Goal: Task Accomplishment & Management: Complete application form

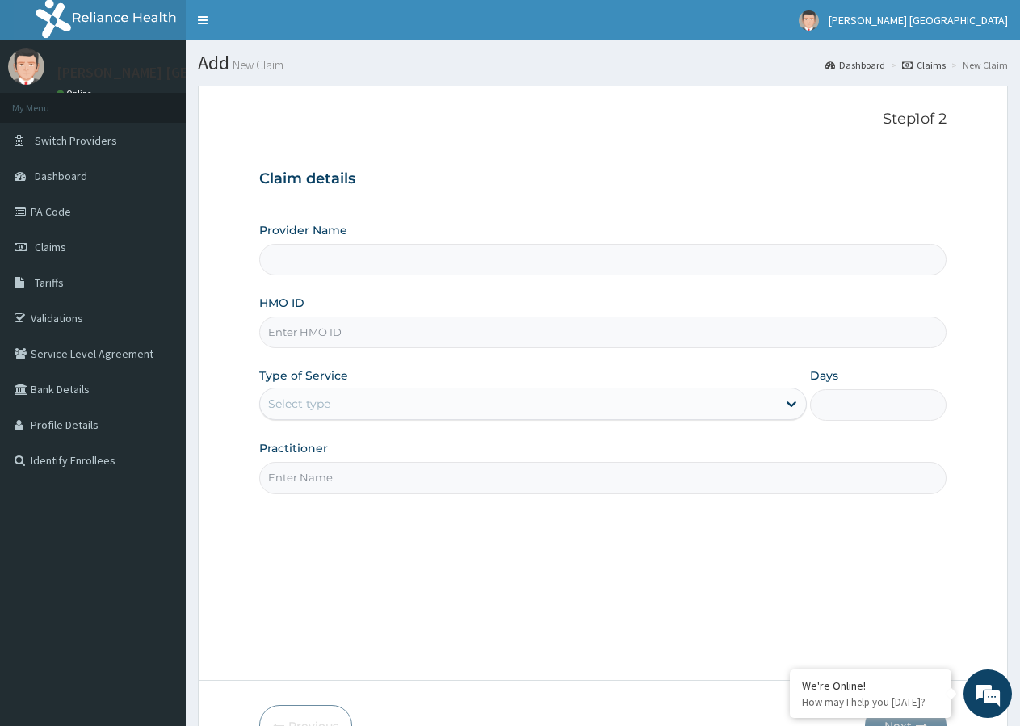
type input "[PERSON_NAME] [GEOGRAPHIC_DATA]"
click at [343, 337] on input "HMO ID" at bounding box center [602, 331] width 687 height 31
type input "SFL/10042/D"
click at [327, 401] on div "Select type" at bounding box center [299, 404] width 62 height 16
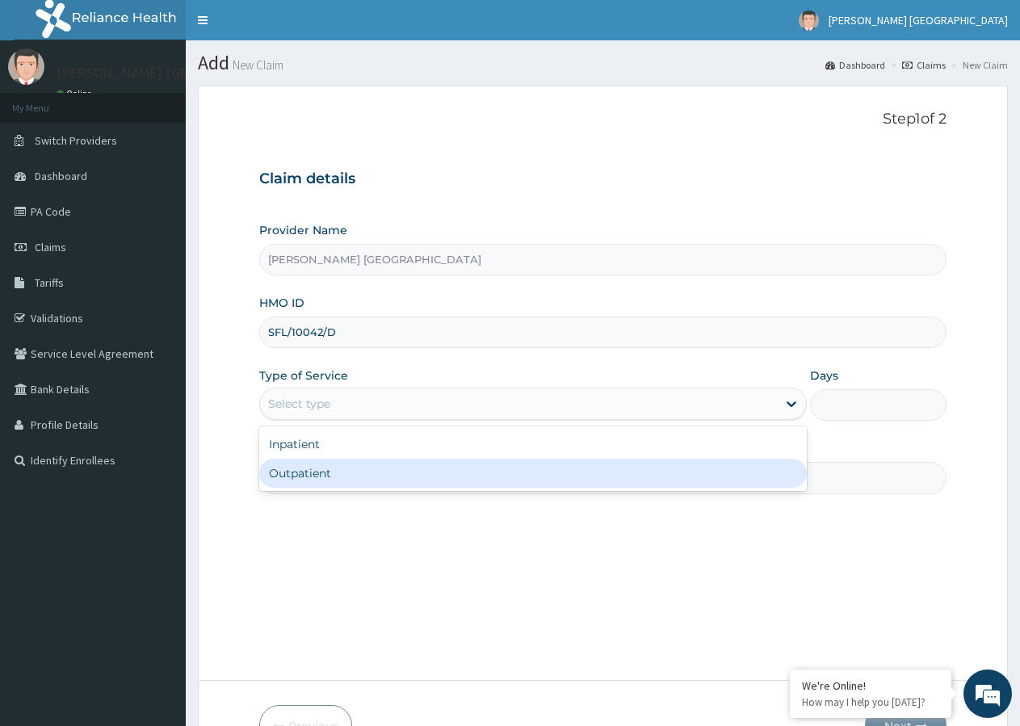
click at [308, 478] on div "Outpatient" at bounding box center [532, 473] width 547 height 29
type input "1"
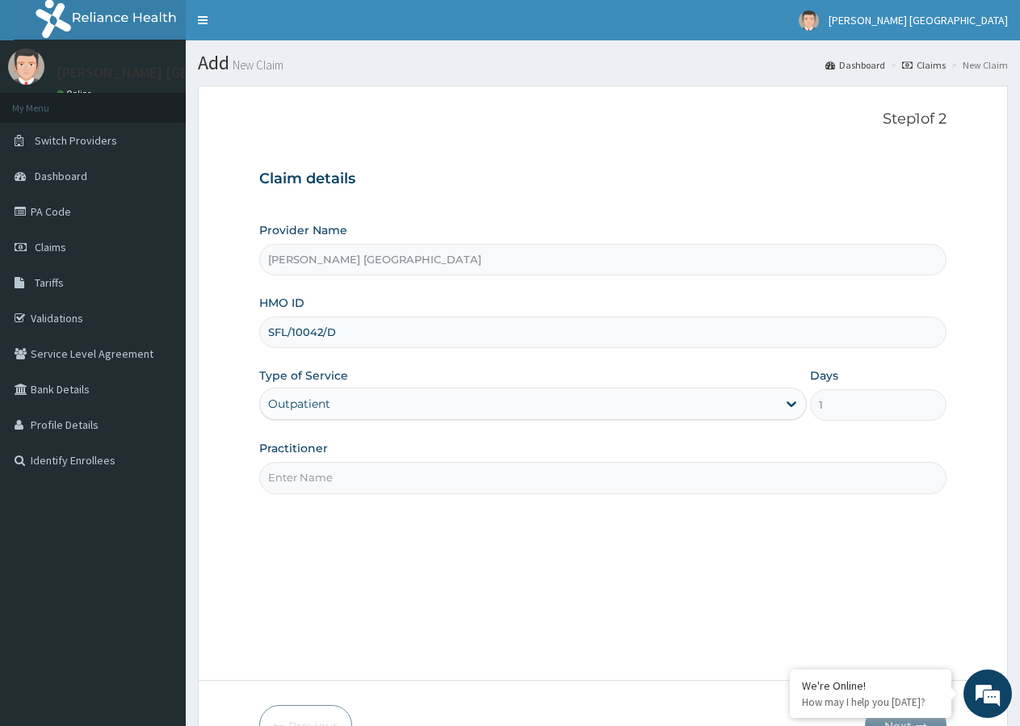
click at [312, 482] on input "Practitioner" at bounding box center [602, 477] width 687 height 31
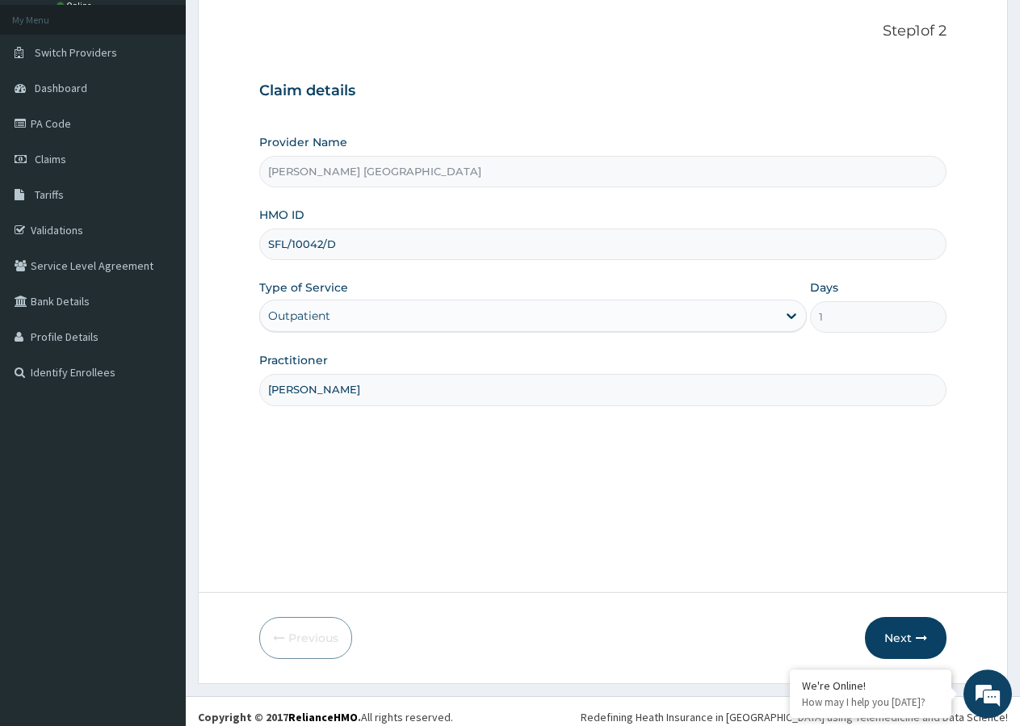
scroll to position [99, 0]
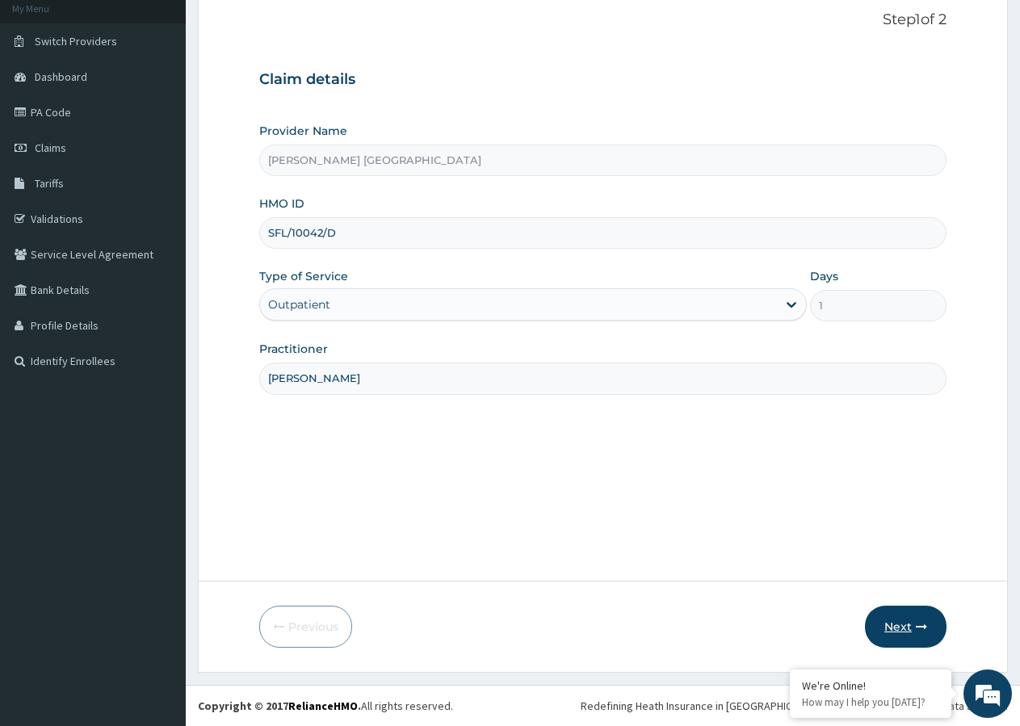
type input "[PERSON_NAME]"
click at [909, 626] on button "Next" at bounding box center [906, 626] width 82 height 42
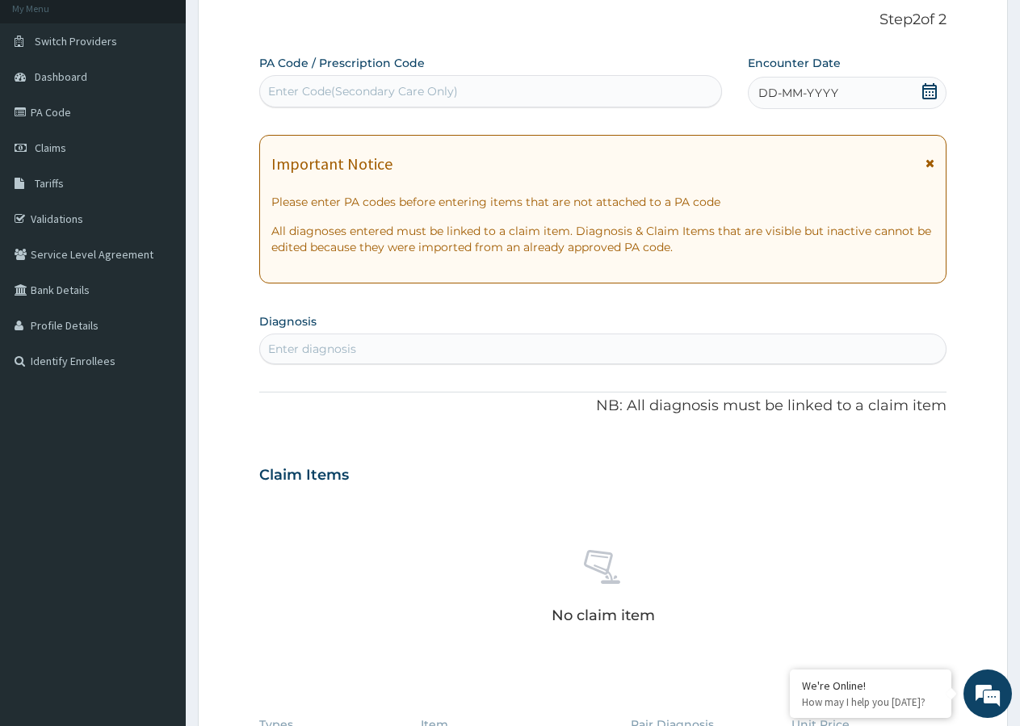
click at [927, 93] on icon at bounding box center [929, 91] width 15 height 16
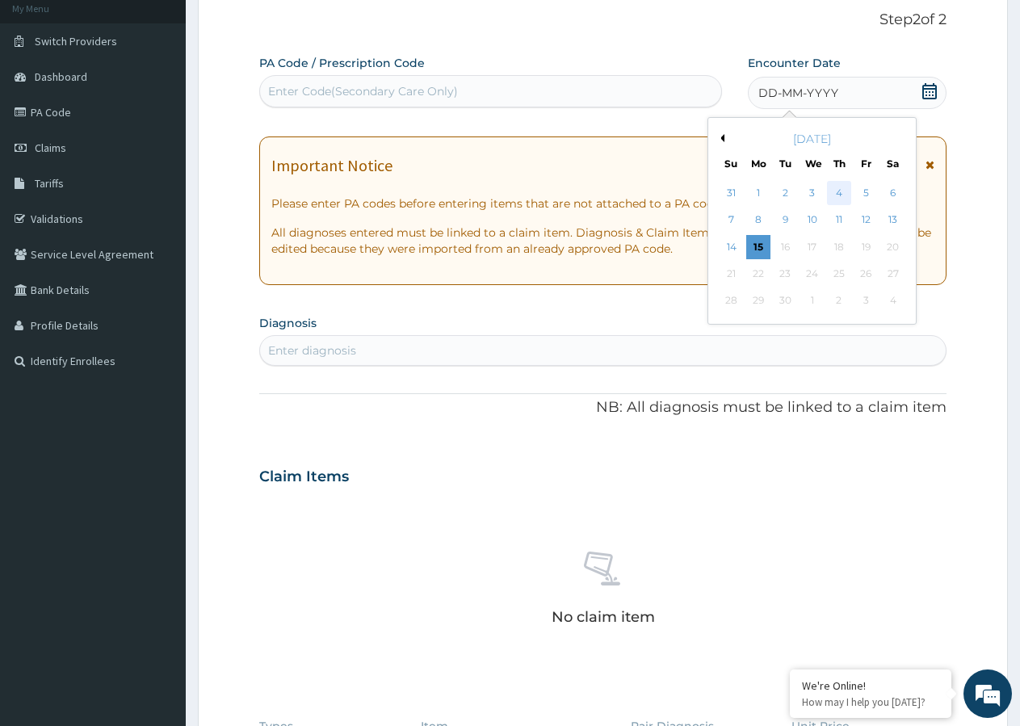
click at [841, 192] on div "4" at bounding box center [839, 193] width 24 height 24
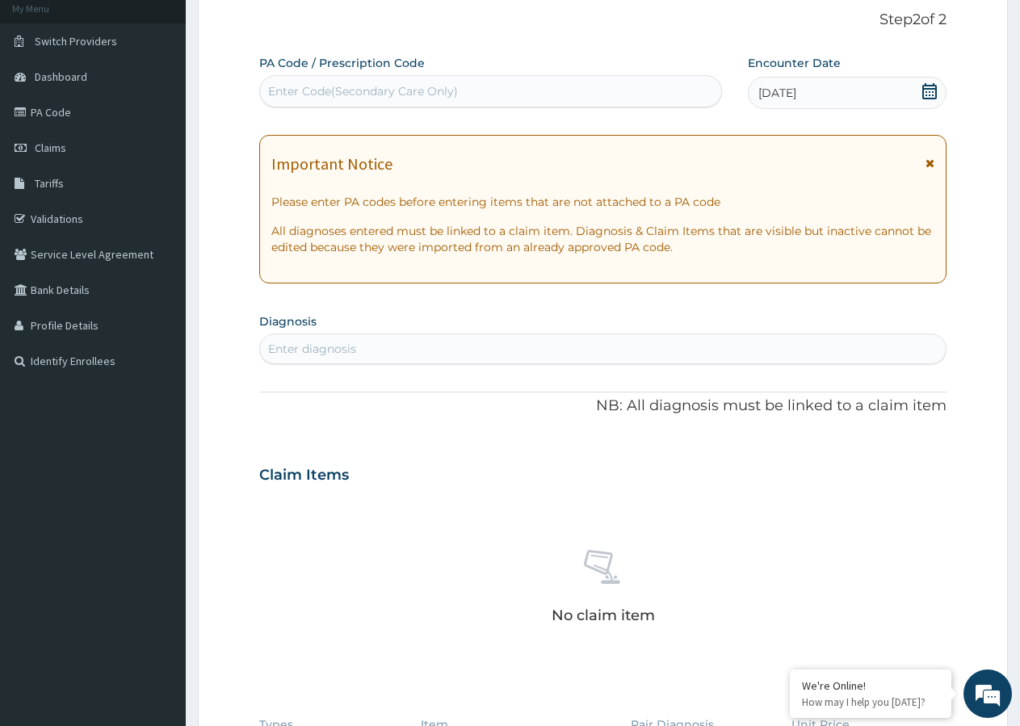
click at [933, 162] on icon at bounding box center [929, 162] width 9 height 11
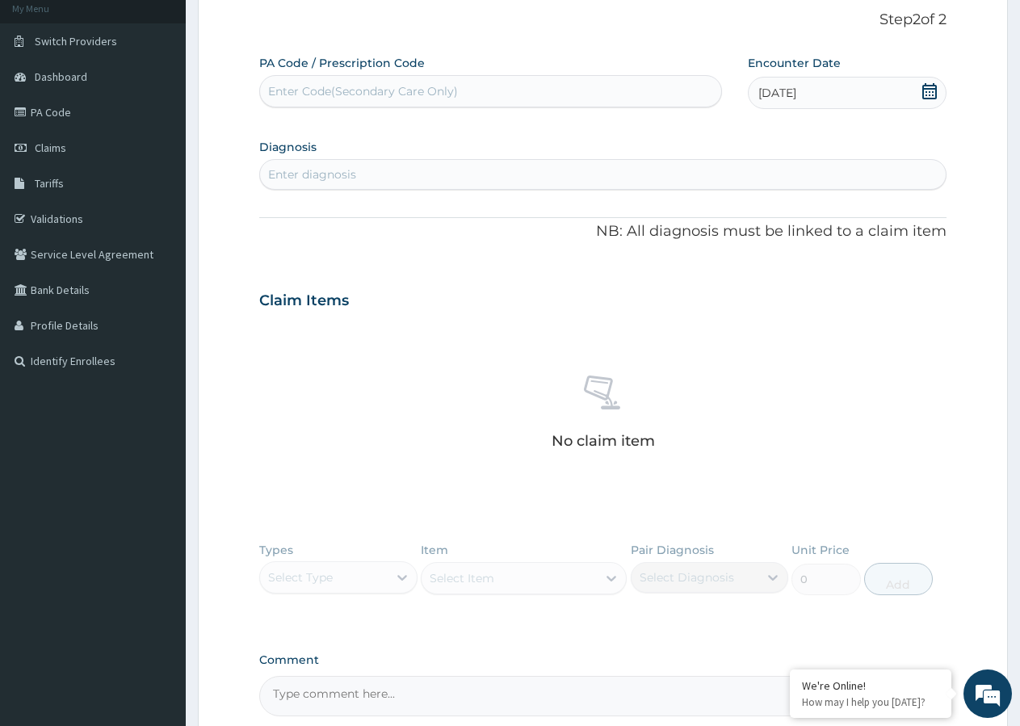
click at [364, 174] on div "Enter diagnosis" at bounding box center [602, 174] width 685 height 26
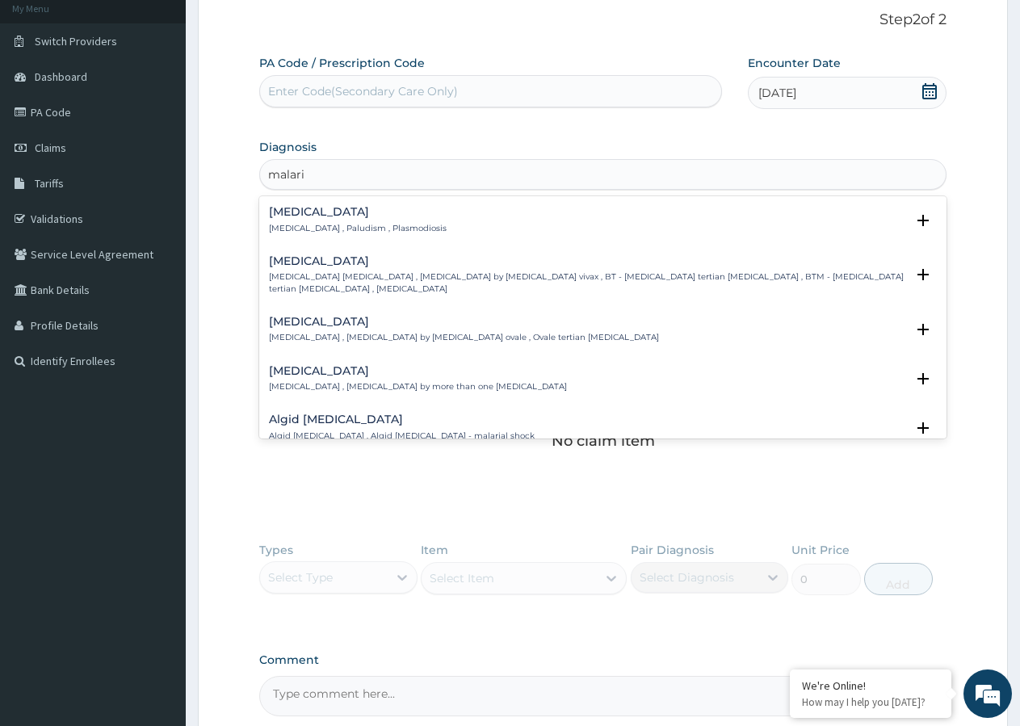
type input "[MEDICAL_DATA]"
click at [350, 222] on div "[MEDICAL_DATA] [MEDICAL_DATA] , Paludism , Plasmodiosis" at bounding box center [358, 220] width 178 height 28
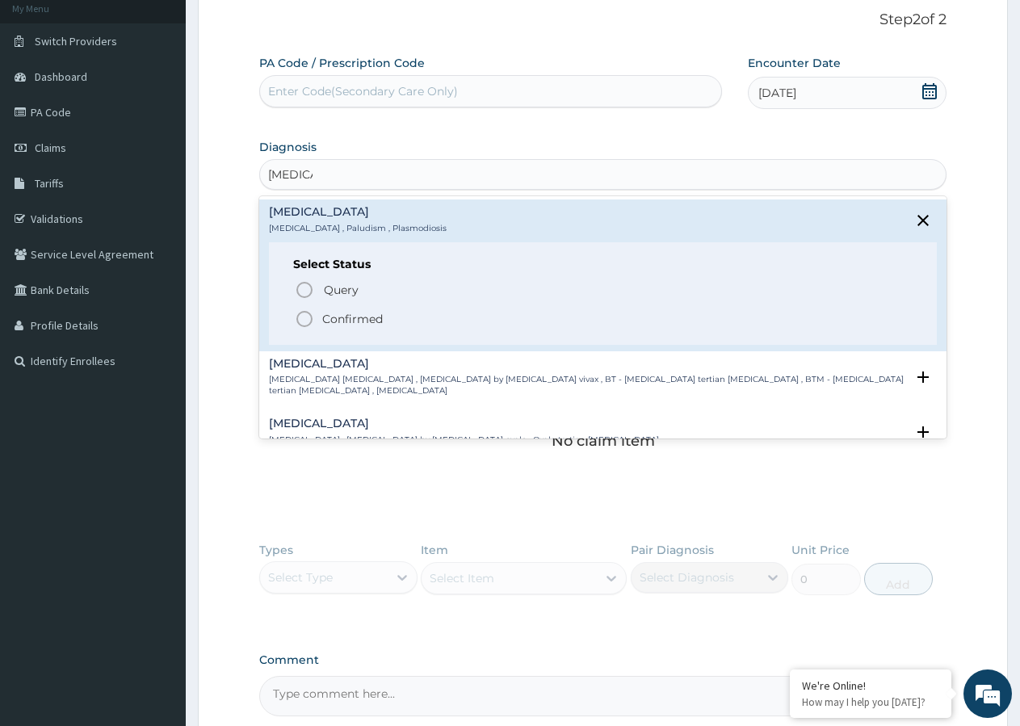
click at [304, 316] on icon "status option filled" at bounding box center [304, 318] width 19 height 19
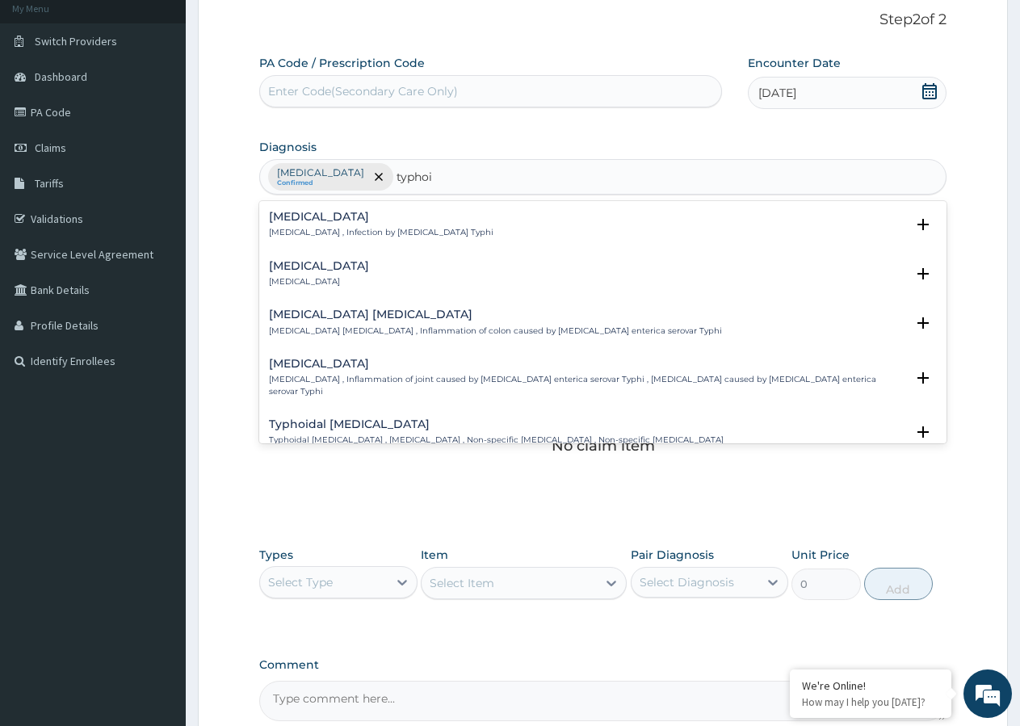
type input "[MEDICAL_DATA]"
click at [383, 235] on p "[MEDICAL_DATA] , Infection by [MEDICAL_DATA] Typhi" at bounding box center [381, 232] width 224 height 11
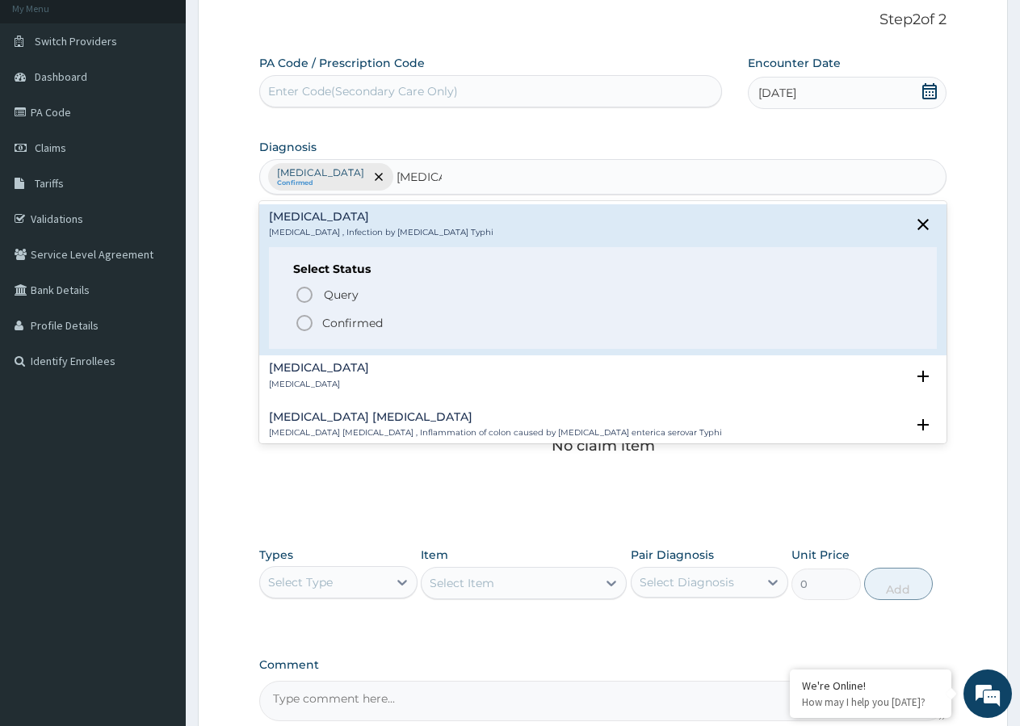
click at [307, 320] on icon "status option filled" at bounding box center [304, 322] width 19 height 19
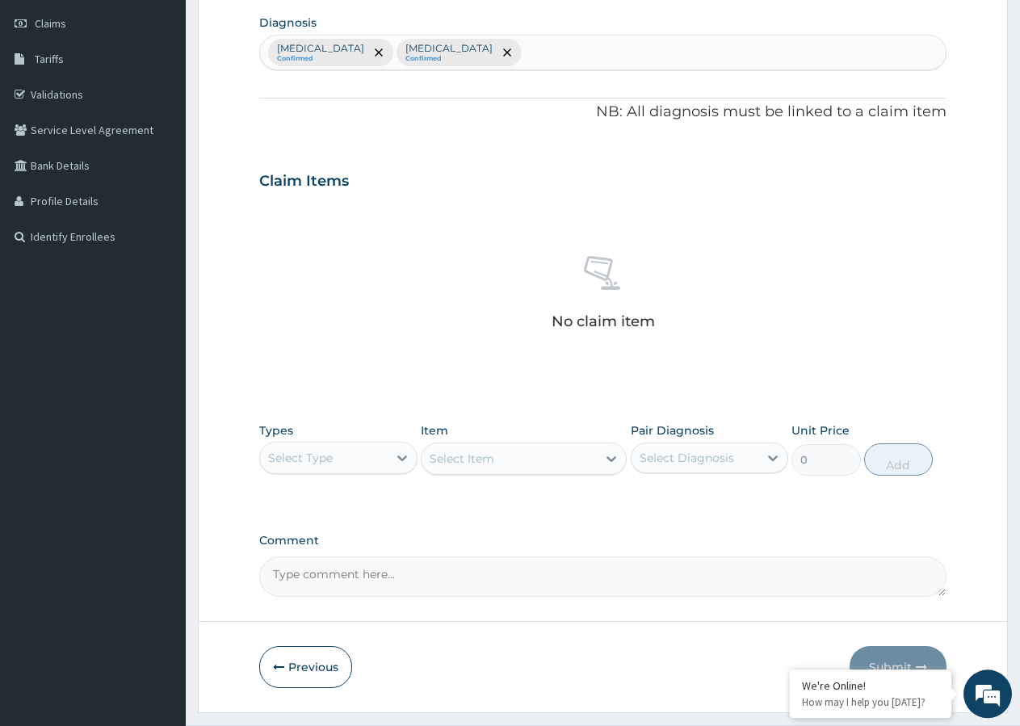
scroll to position [264, 0]
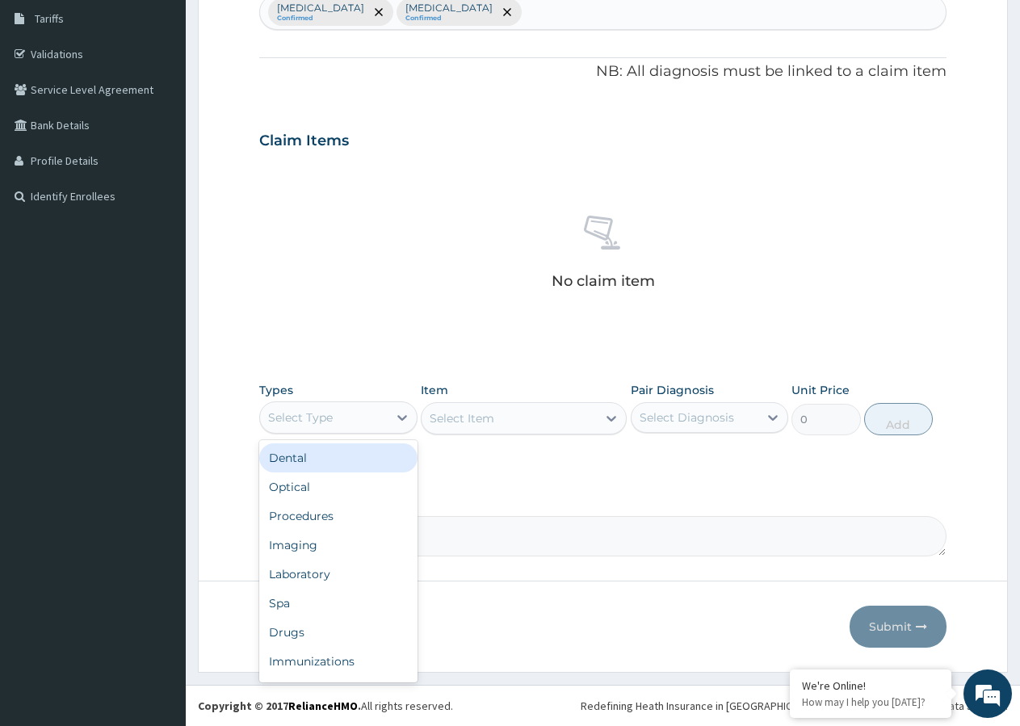
click at [356, 423] on div "Select Type" at bounding box center [324, 417] width 128 height 26
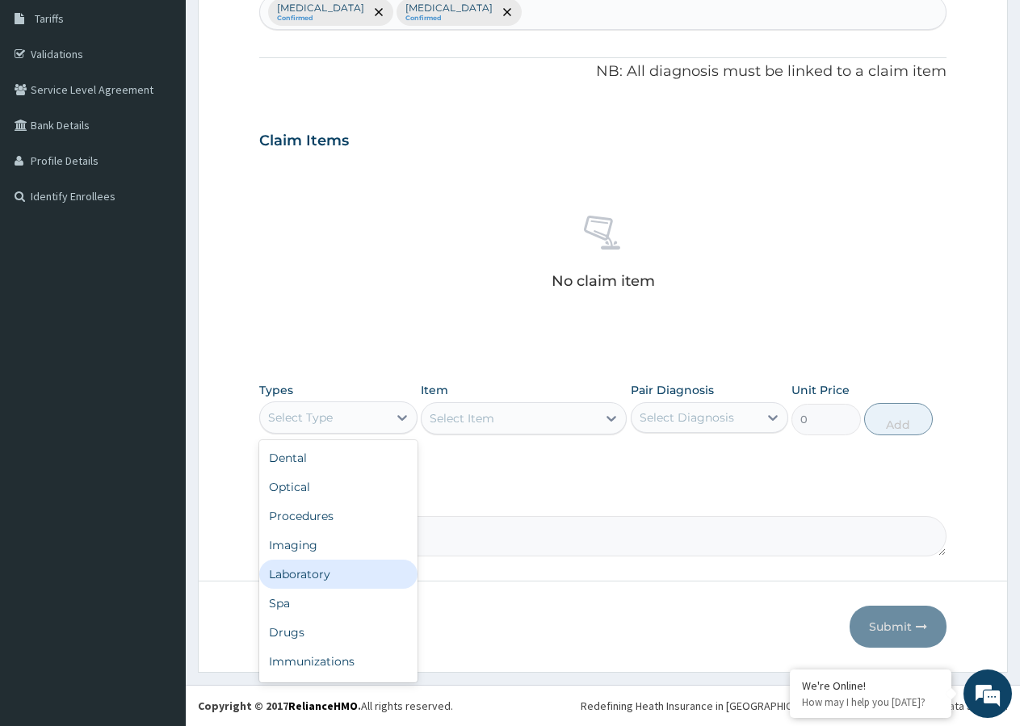
click at [328, 574] on div "Laboratory" at bounding box center [338, 573] width 158 height 29
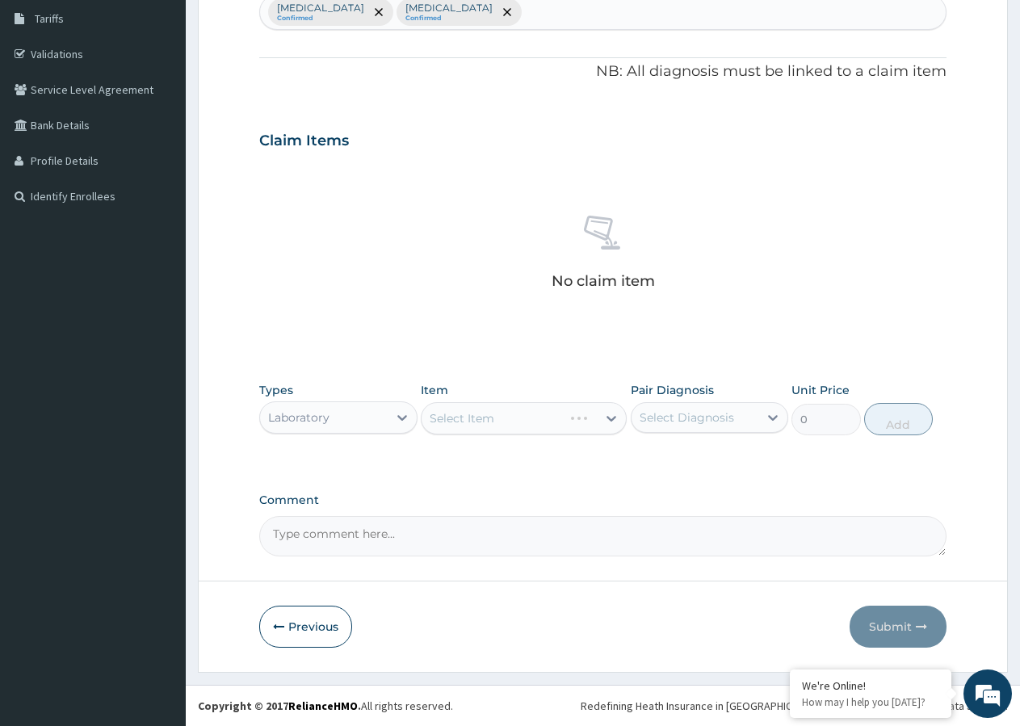
click at [547, 431] on div "Select Item" at bounding box center [524, 418] width 206 height 32
click at [553, 421] on div "Select Item" at bounding box center [524, 418] width 206 height 32
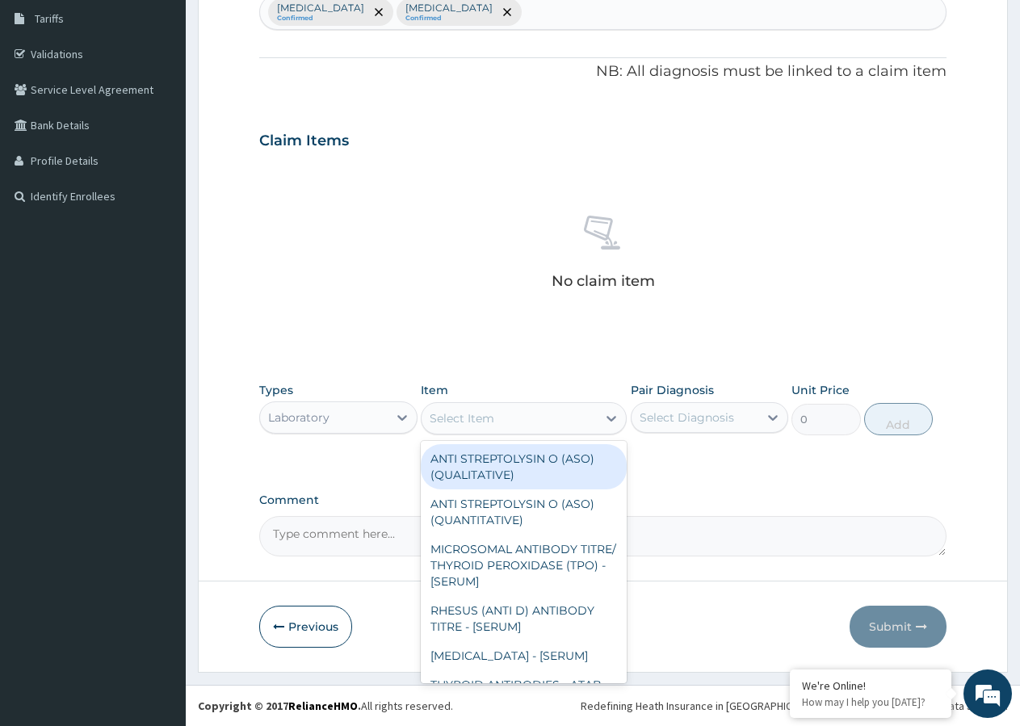
click at [596, 416] on div "Select Item" at bounding box center [508, 418] width 175 height 26
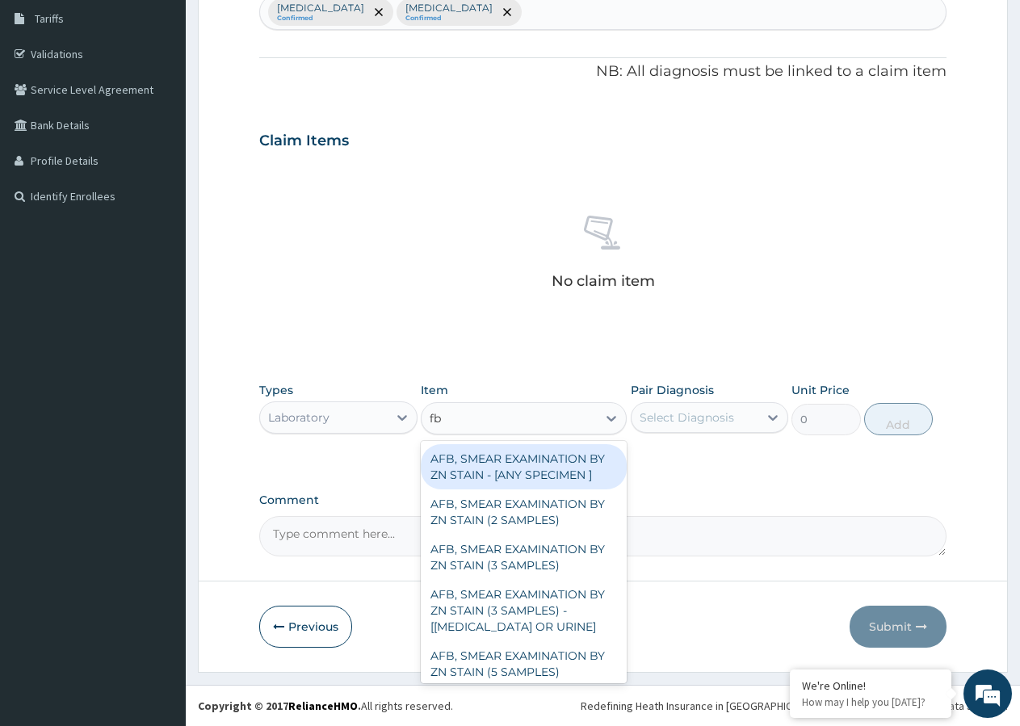
type input "fbc"
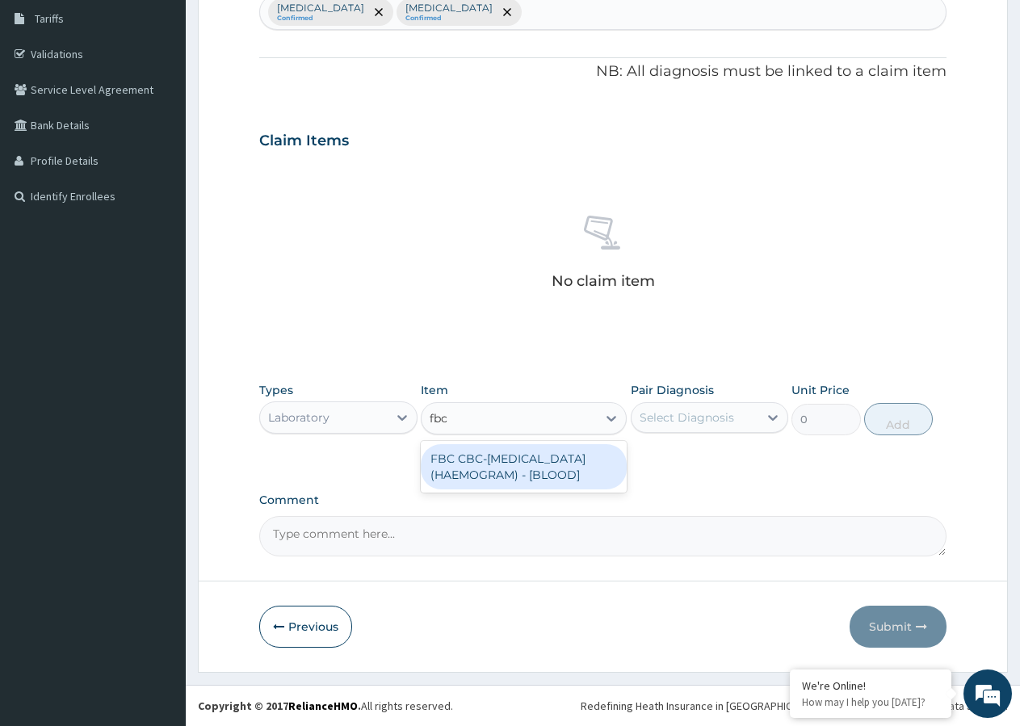
click at [538, 485] on div "FBC CBC-[MEDICAL_DATA] (HAEMOGRAM) - [BLOOD]" at bounding box center [524, 466] width 206 height 45
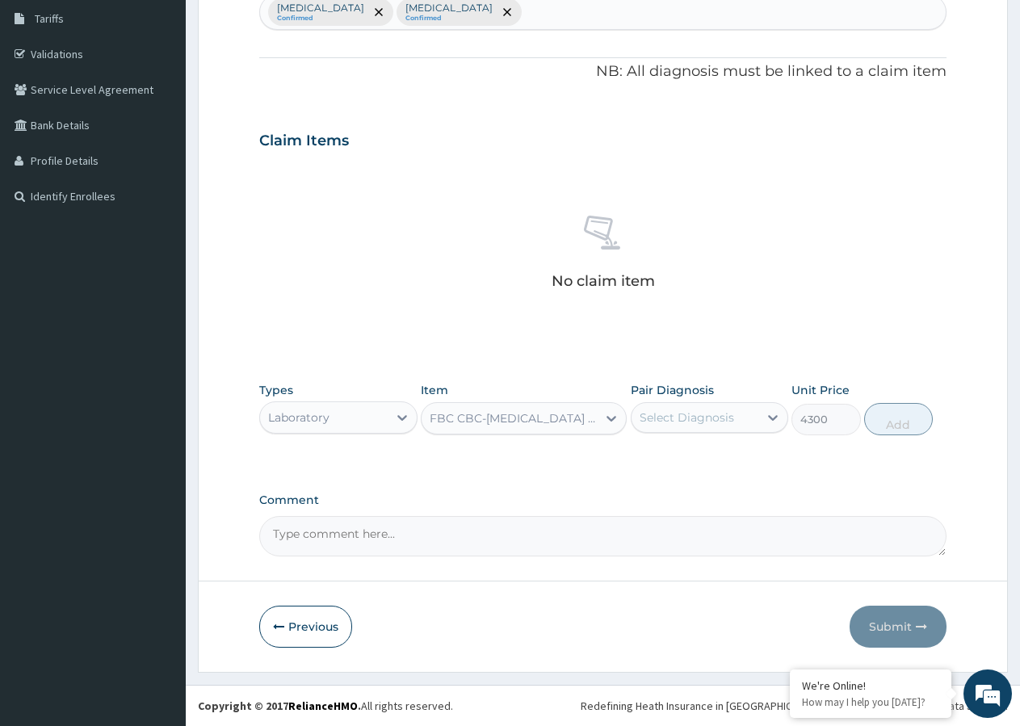
type input "4300"
click at [705, 419] on div "Select Diagnosis" at bounding box center [686, 417] width 94 height 16
click at [647, 492] on input "checkbox" at bounding box center [645, 490] width 10 height 10
checkbox input "true"
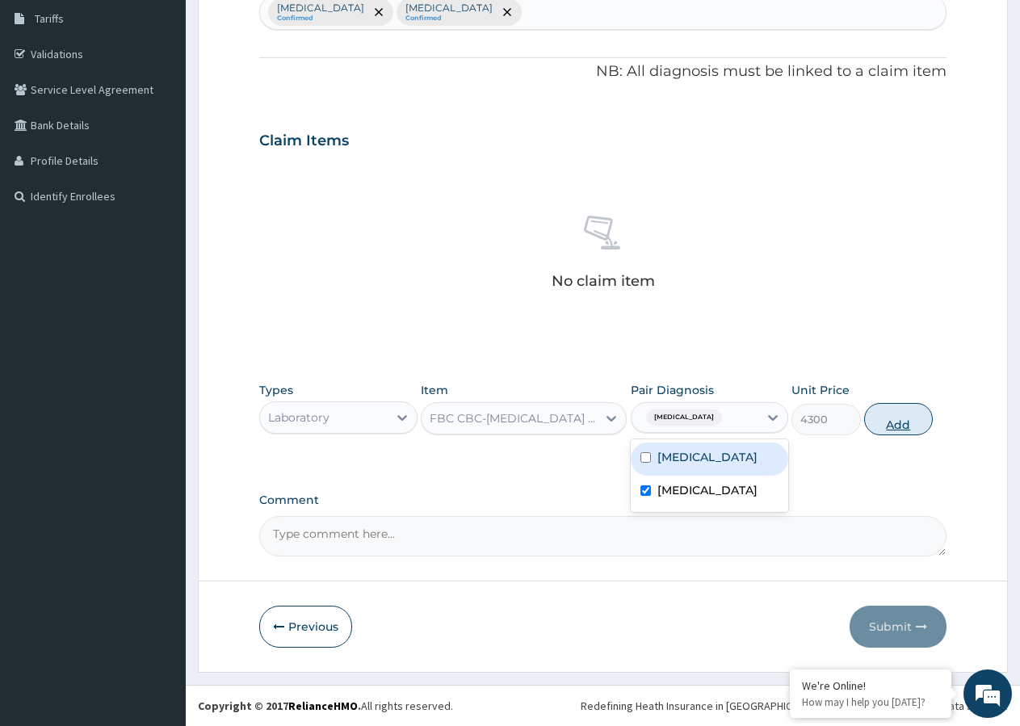
click at [894, 426] on button "Add" at bounding box center [898, 419] width 69 height 32
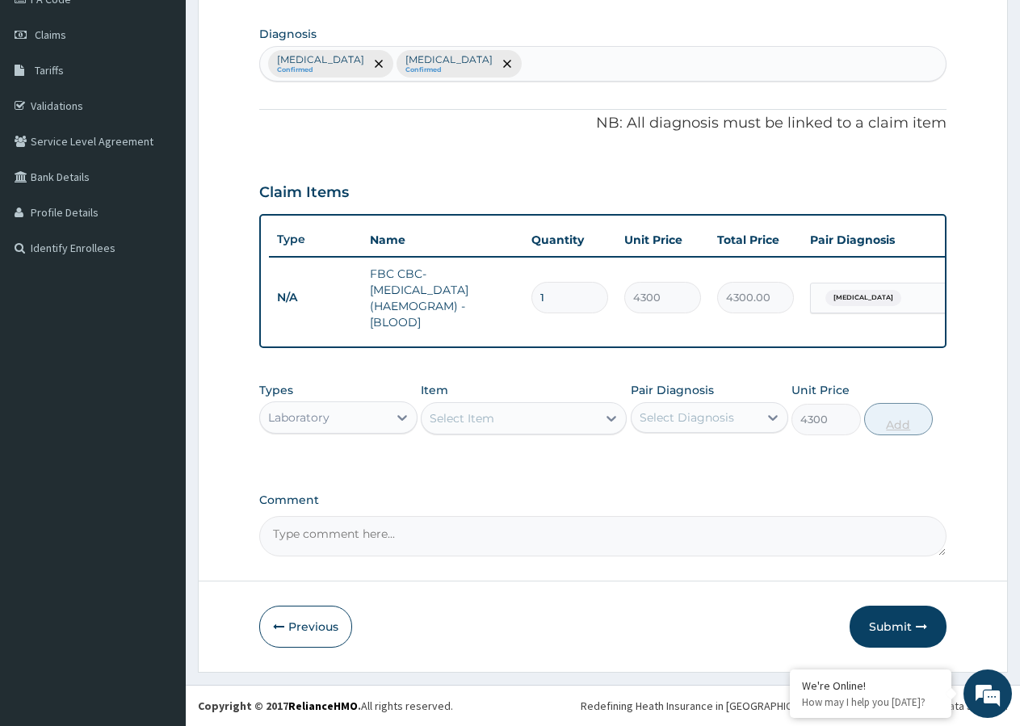
type input "0"
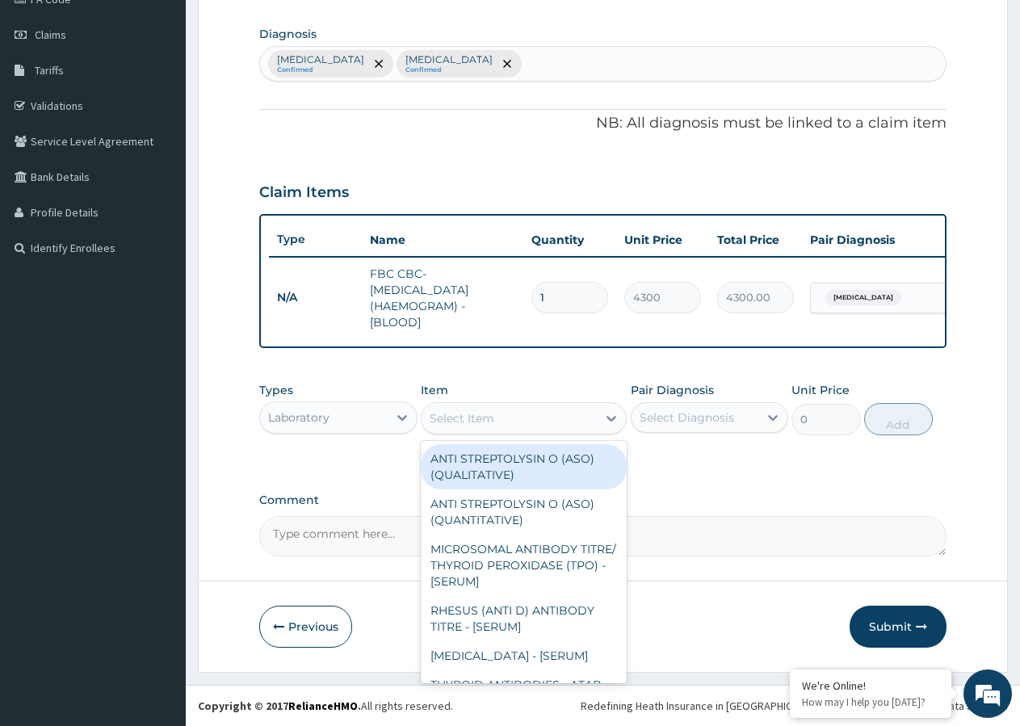
click at [514, 413] on div "Select Item" at bounding box center [508, 418] width 175 height 26
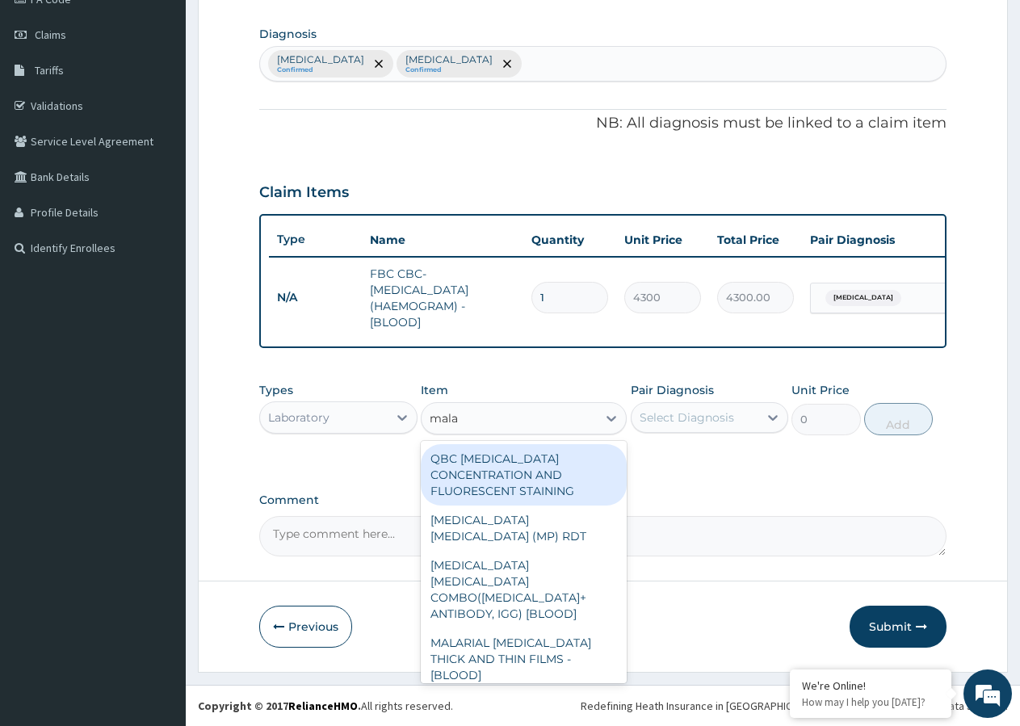
type input "malar"
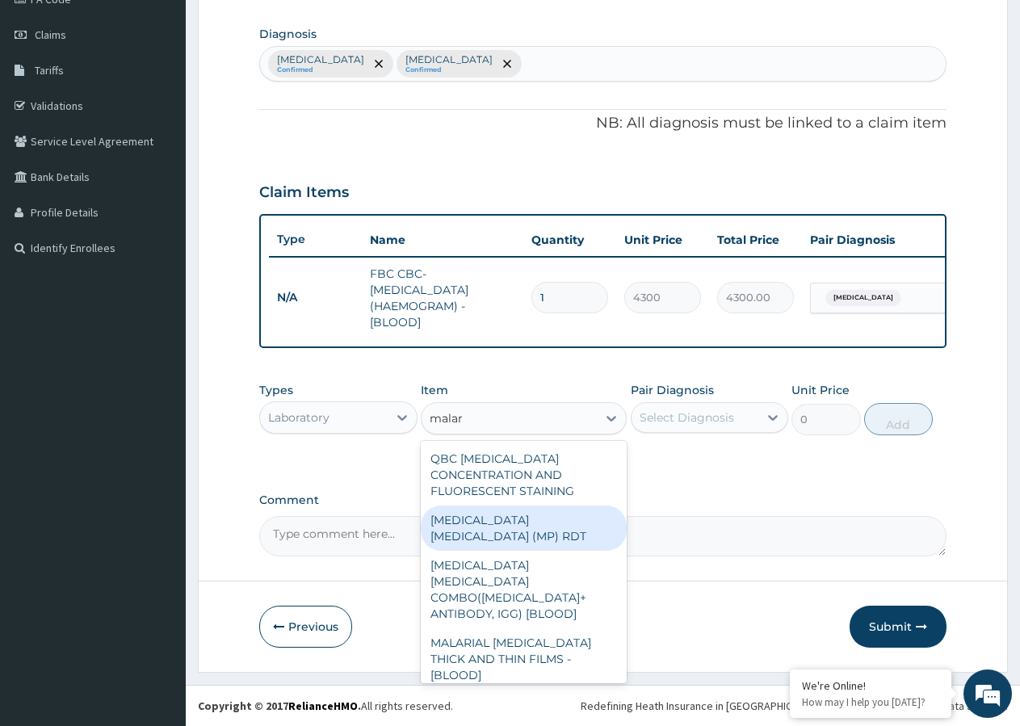
click at [530, 522] on div "[MEDICAL_DATA] [MEDICAL_DATA] (MP) RDT" at bounding box center [524, 527] width 206 height 45
type input "1612.5"
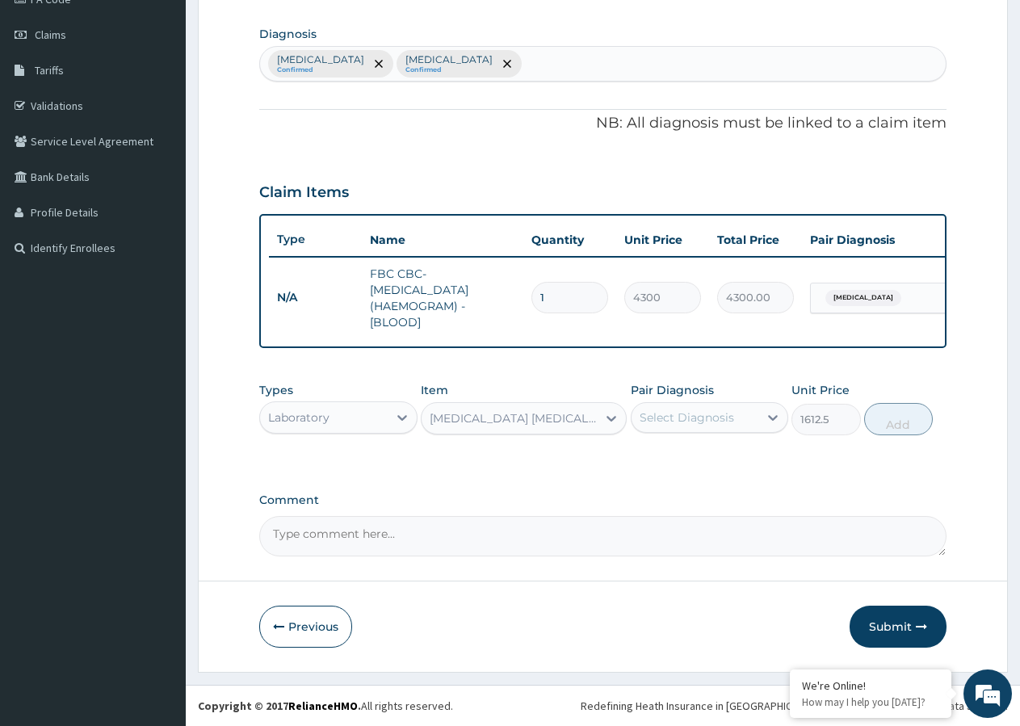
click at [706, 420] on div "Select Diagnosis" at bounding box center [686, 417] width 94 height 16
click at [644, 458] on input "checkbox" at bounding box center [645, 457] width 10 height 10
checkbox input "true"
click at [891, 423] on button "Add" at bounding box center [898, 419] width 69 height 32
type input "0"
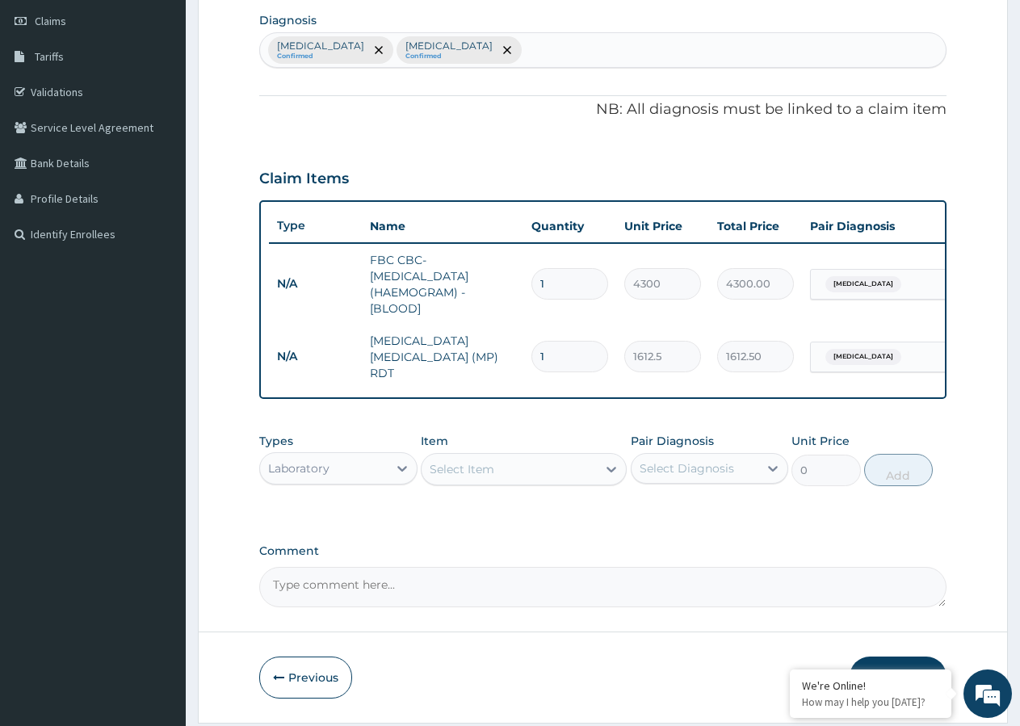
click at [507, 480] on div "Select Item" at bounding box center [508, 469] width 175 height 26
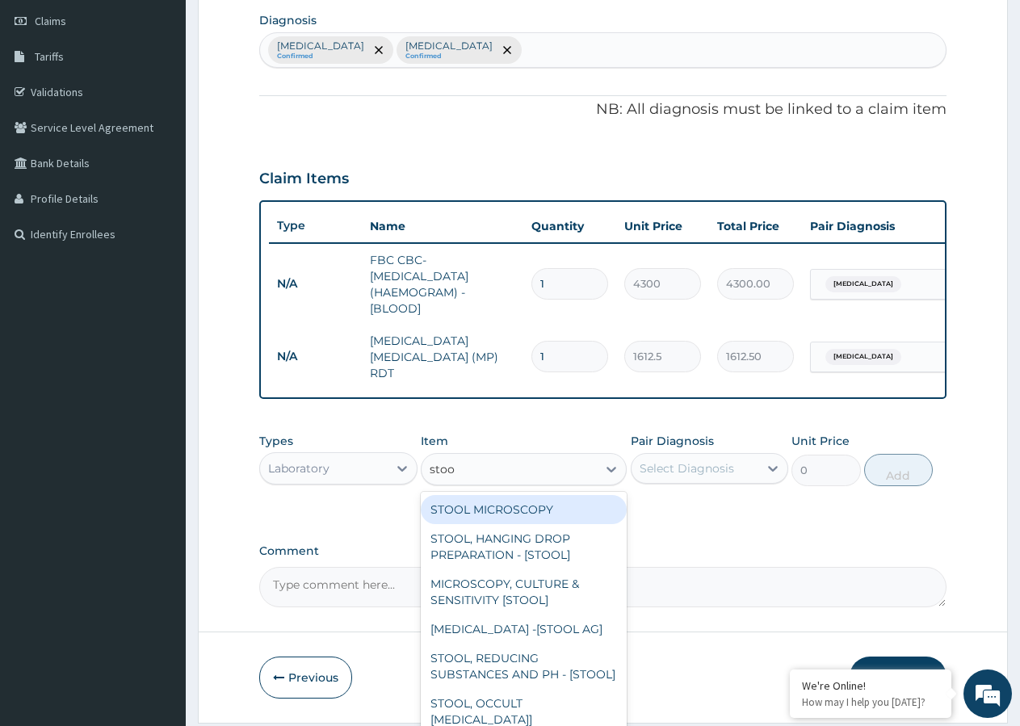
type input "stool"
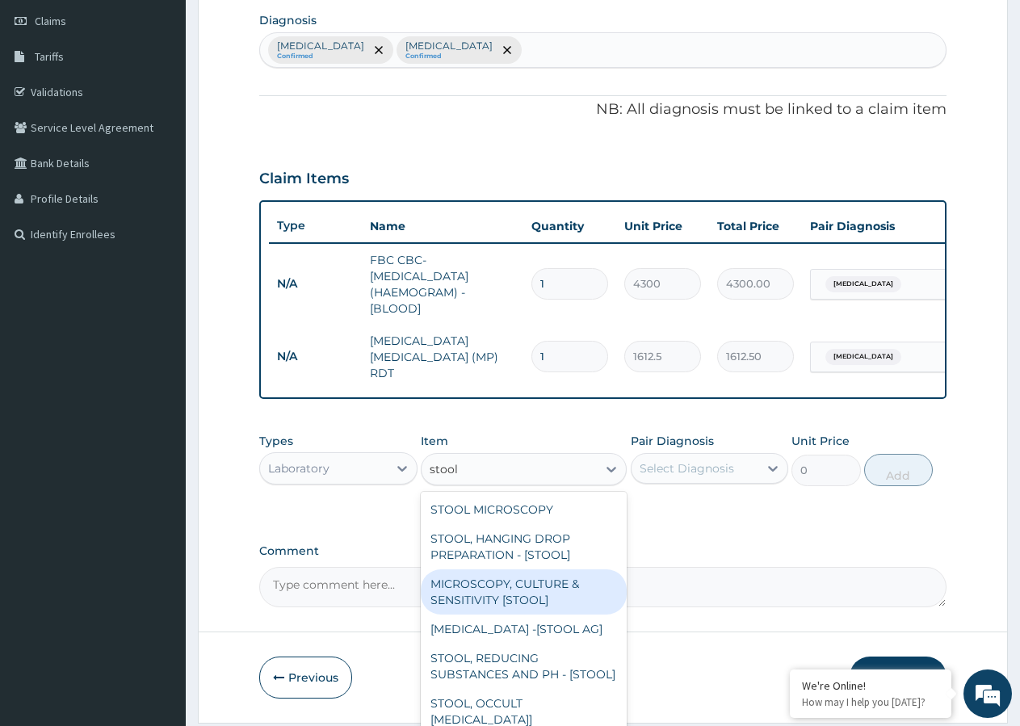
click at [487, 592] on div "MICROSCOPY, CULTURE & SENSITIVITY [STOOL]" at bounding box center [524, 591] width 206 height 45
type input "4837.5"
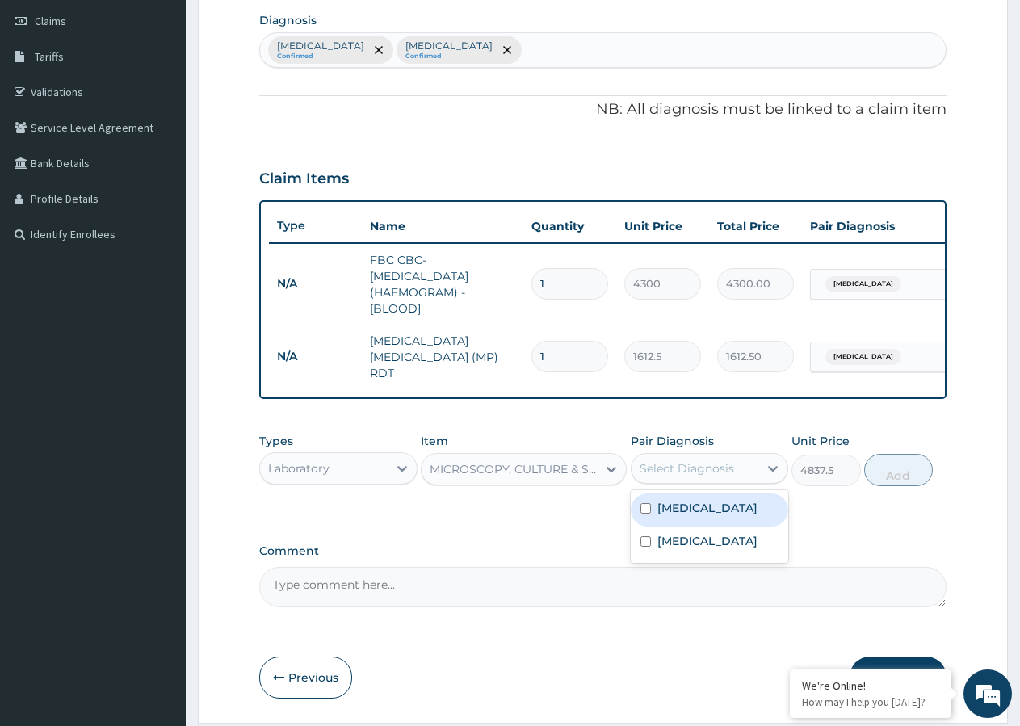
click at [712, 475] on div "Select Diagnosis" at bounding box center [686, 468] width 94 height 16
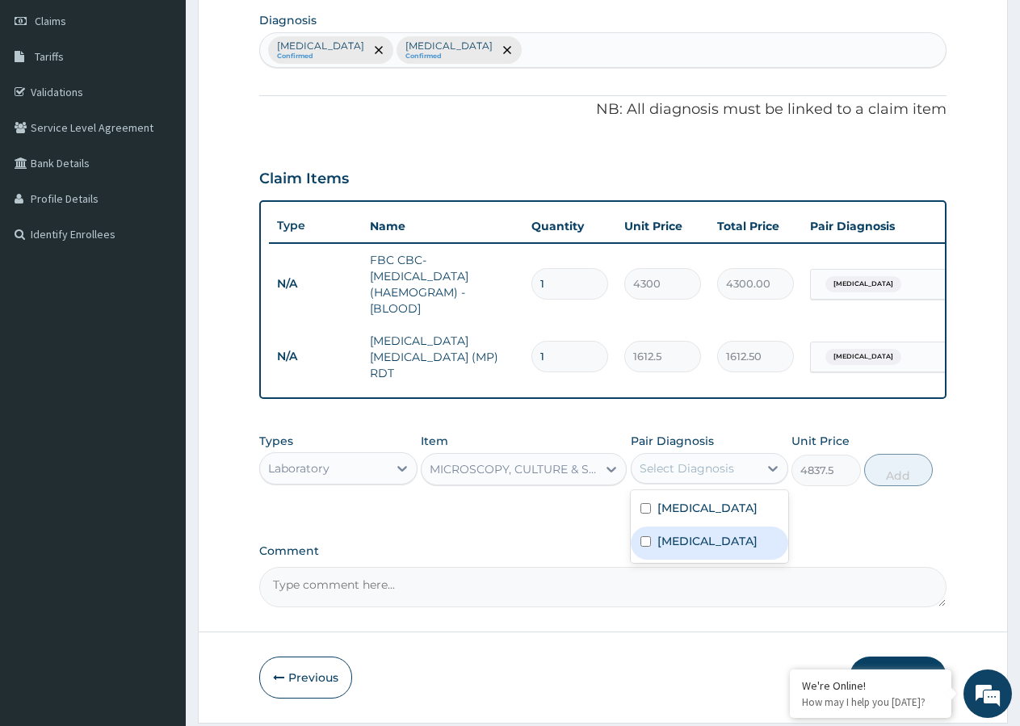
click at [647, 544] on input "checkbox" at bounding box center [645, 541] width 10 height 10
checkbox input "true"
click at [911, 480] on button "Add" at bounding box center [898, 470] width 69 height 32
type input "0"
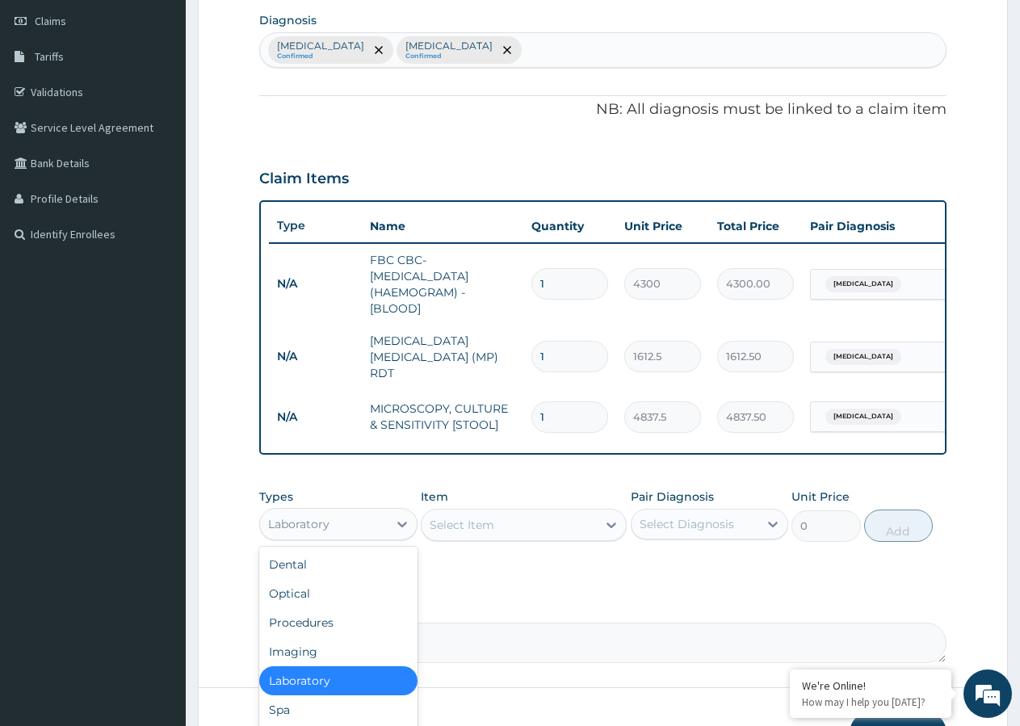
click at [341, 529] on div "Laboratory" at bounding box center [324, 524] width 128 height 26
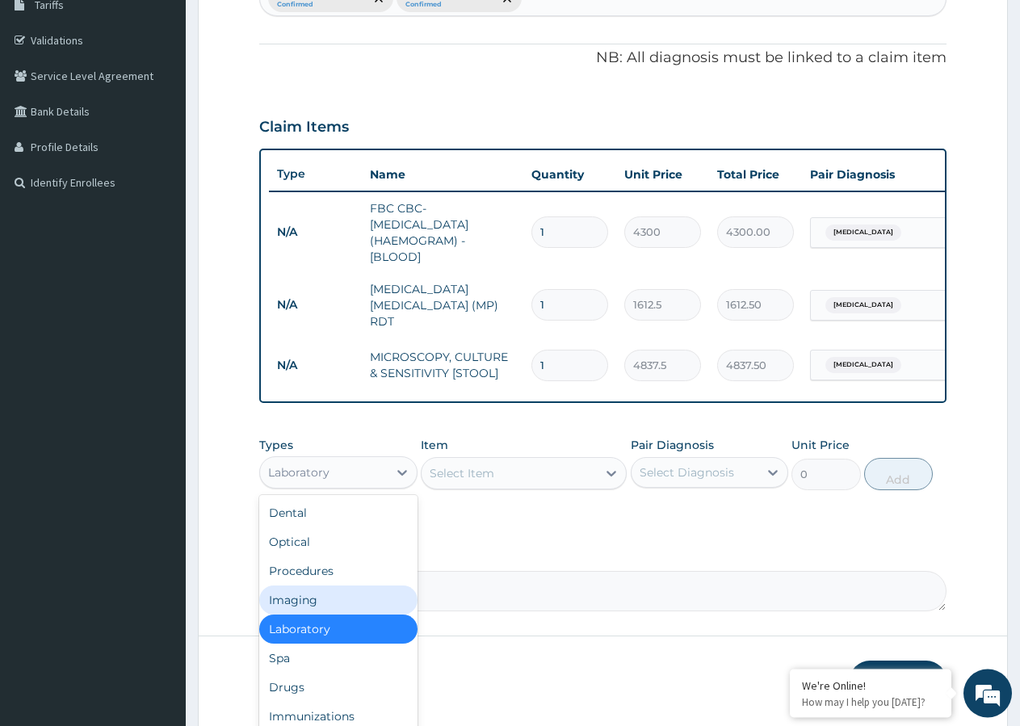
scroll to position [337, 0]
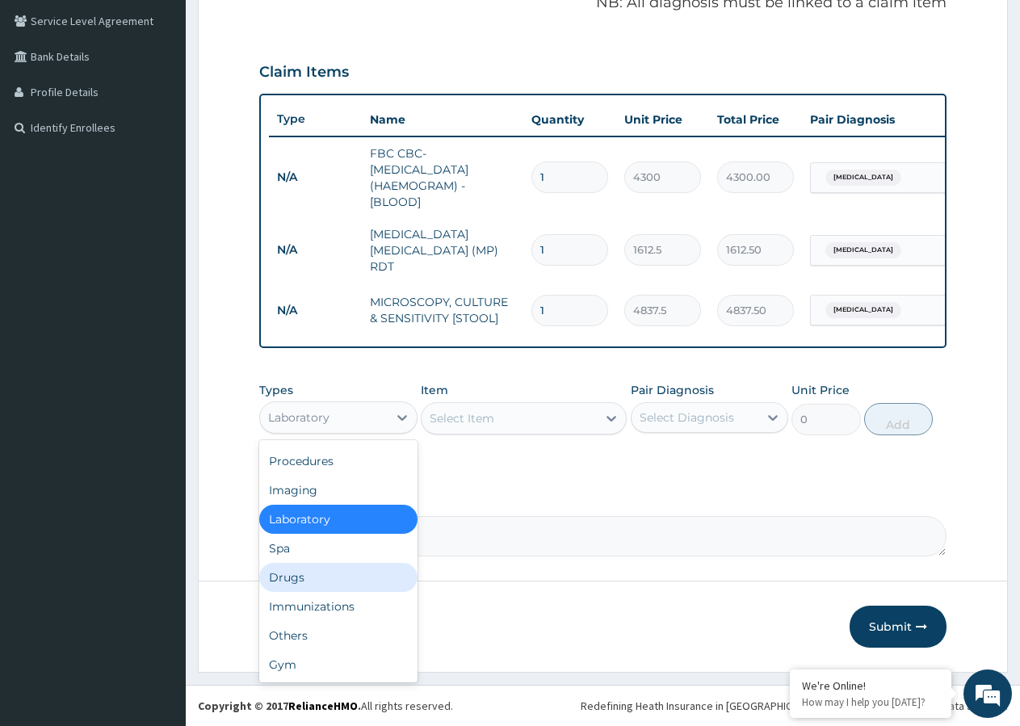
click at [331, 584] on div "Drugs" at bounding box center [338, 577] width 158 height 29
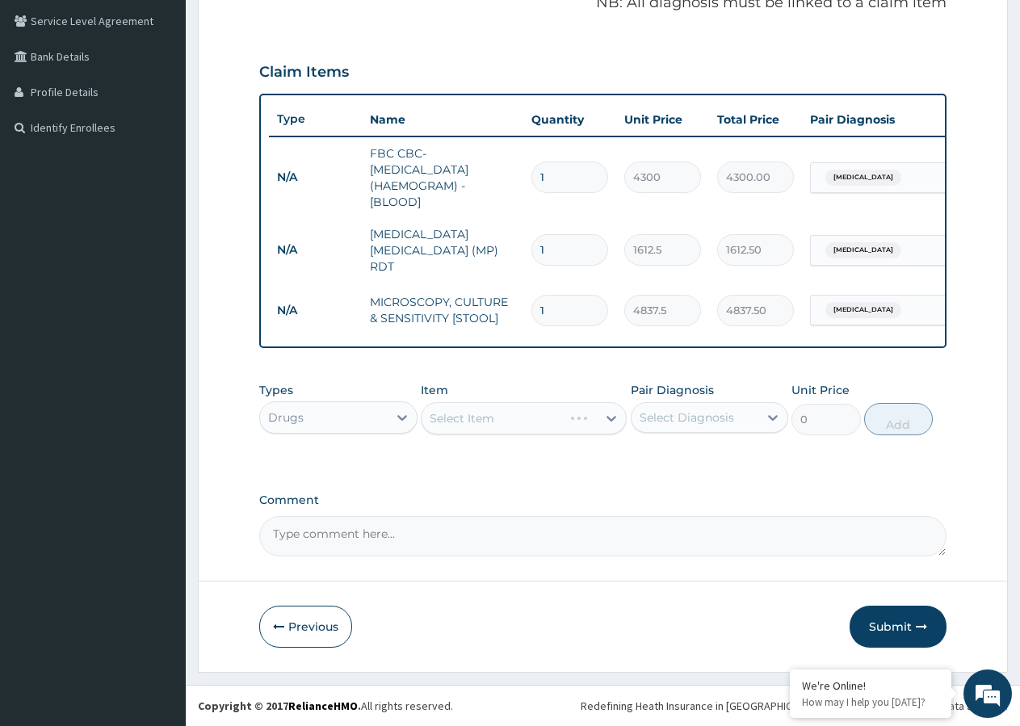
click at [545, 420] on div "Select Item" at bounding box center [524, 418] width 206 height 32
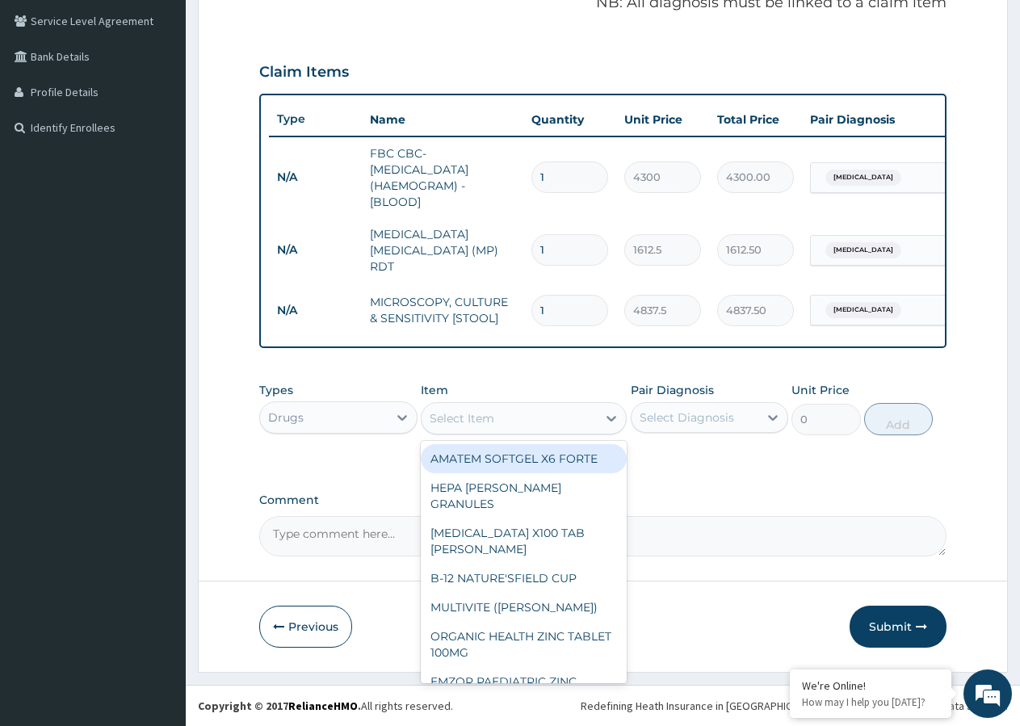
click at [545, 420] on div "Select Item" at bounding box center [508, 418] width 175 height 26
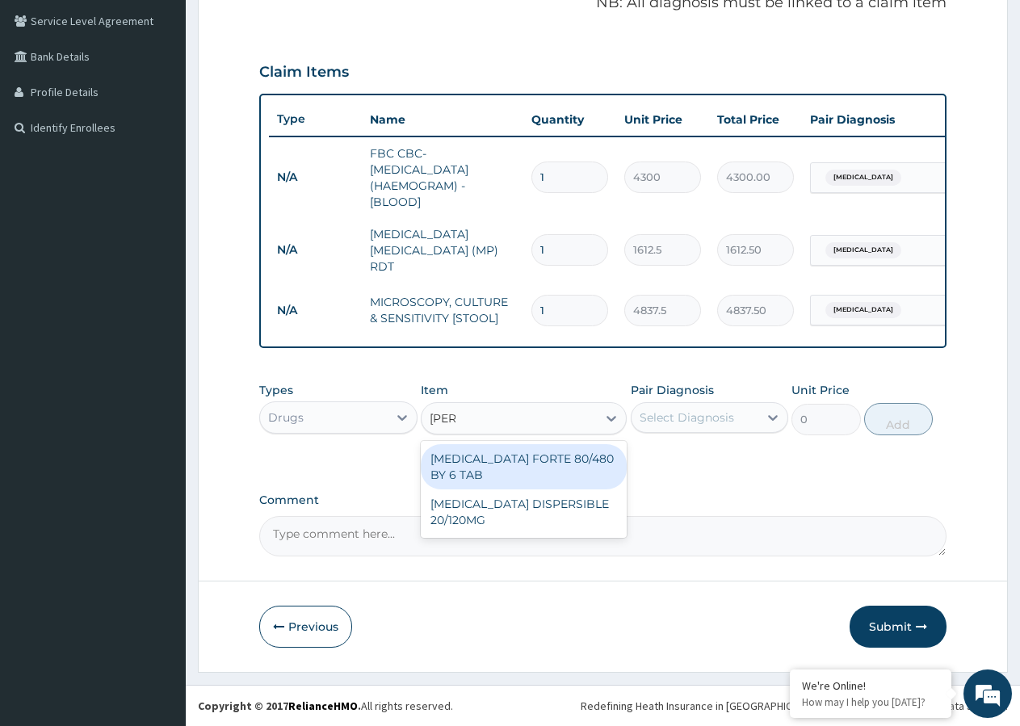
type input "coart"
click at [548, 456] on div "[MEDICAL_DATA] FORTE 80/480 BY 6 TAB" at bounding box center [524, 466] width 206 height 45
type input "449.35"
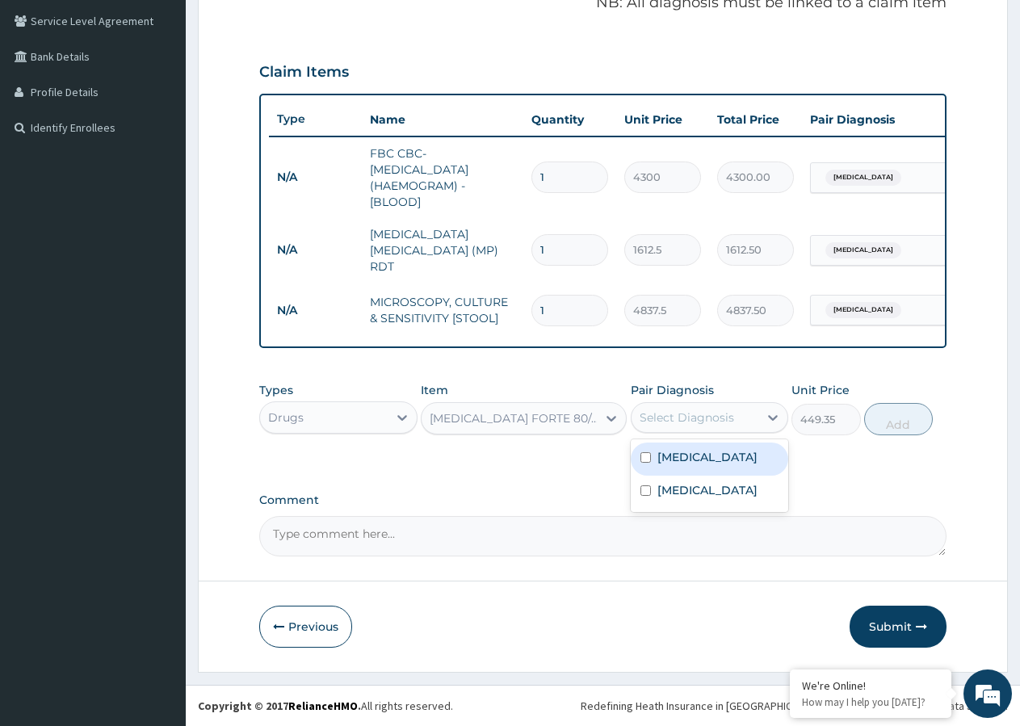
click at [675, 414] on div "Select Diagnosis" at bounding box center [686, 417] width 94 height 16
click at [643, 459] on input "checkbox" at bounding box center [645, 457] width 10 height 10
checkbox input "true"
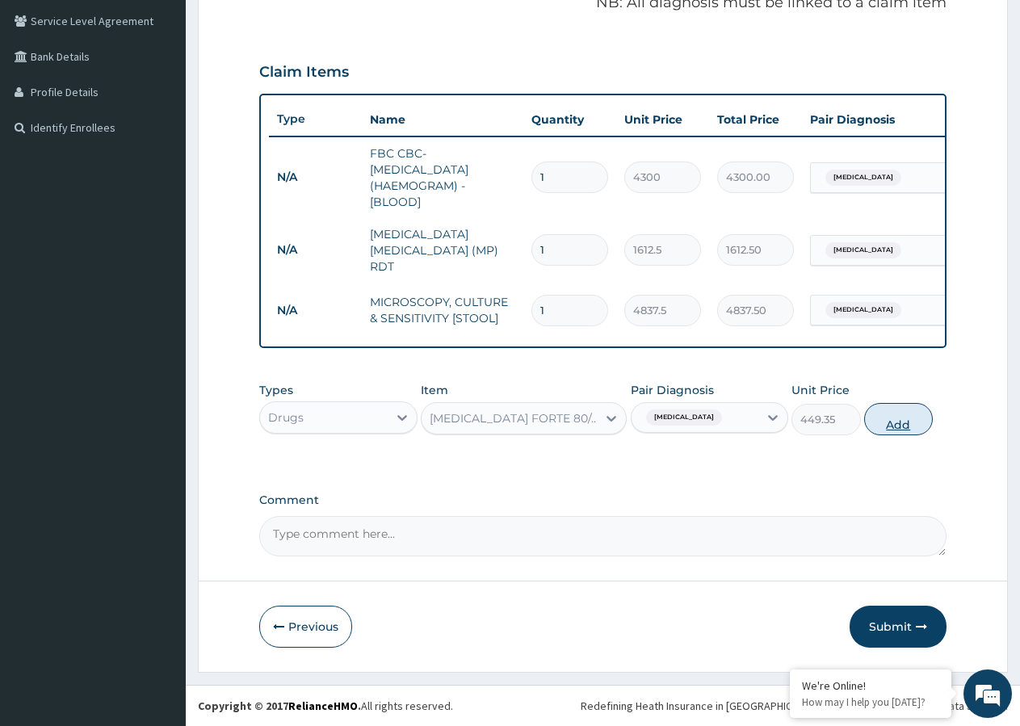
click at [878, 421] on button "Add" at bounding box center [898, 419] width 69 height 32
type input "0"
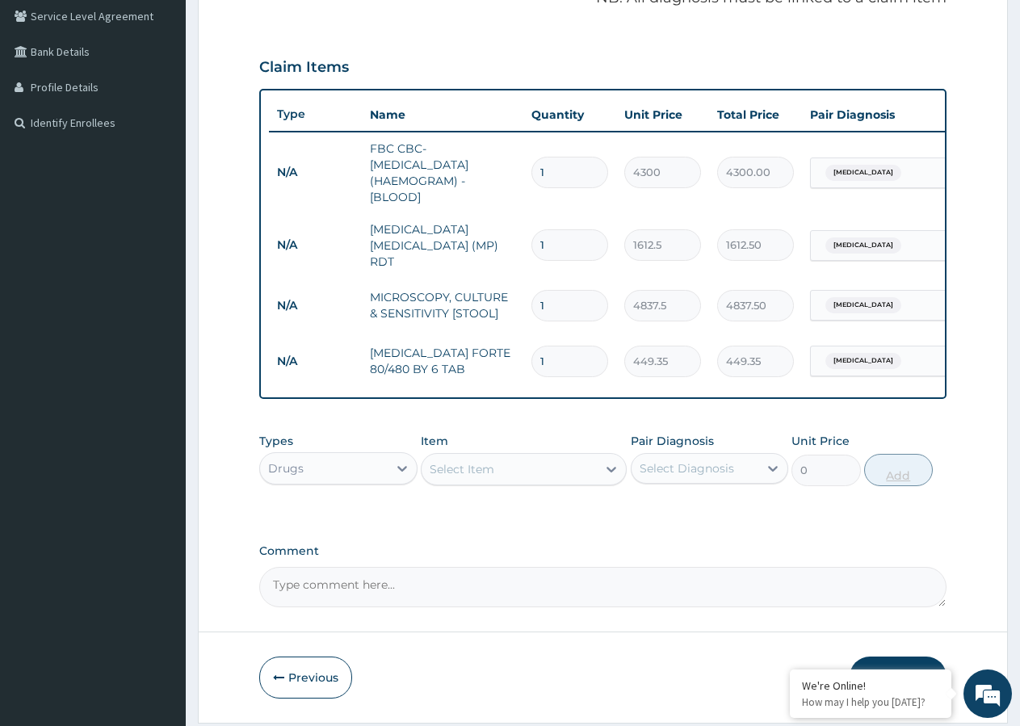
type input "0.00"
type input "6"
type input "2696.10"
type input "6"
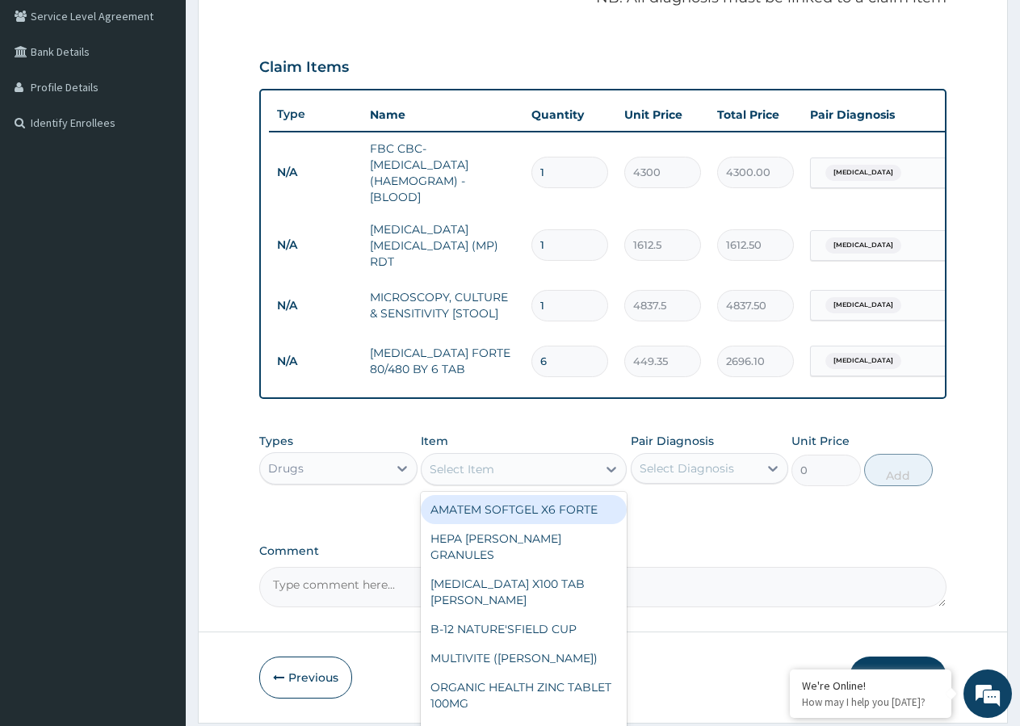
click at [502, 476] on div "Select Item" at bounding box center [508, 469] width 175 height 26
type input "au"
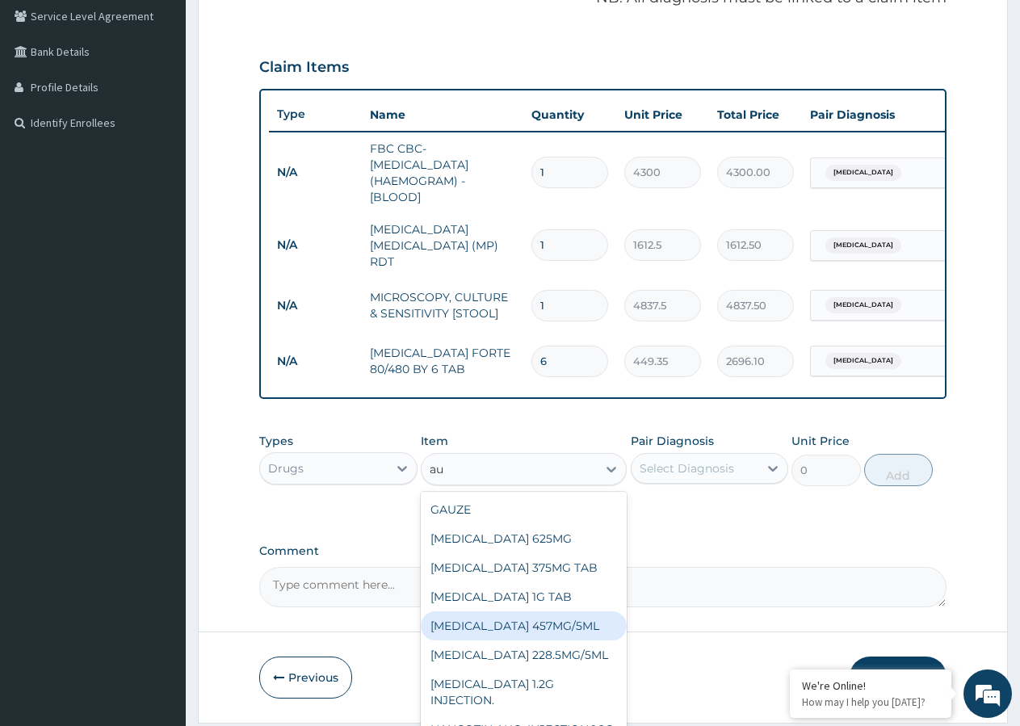
click at [538, 635] on div "[MEDICAL_DATA] 457MG/5ML" at bounding box center [524, 625] width 206 height 29
type input "5912.5"
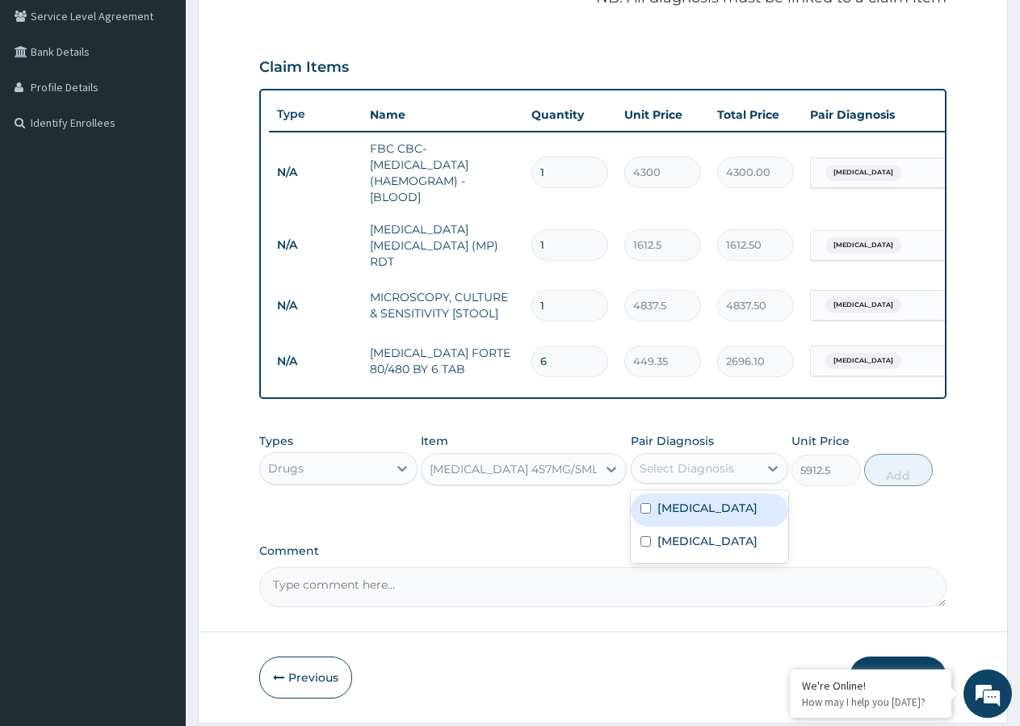
click at [711, 476] on div "Select Diagnosis" at bounding box center [686, 468] width 94 height 16
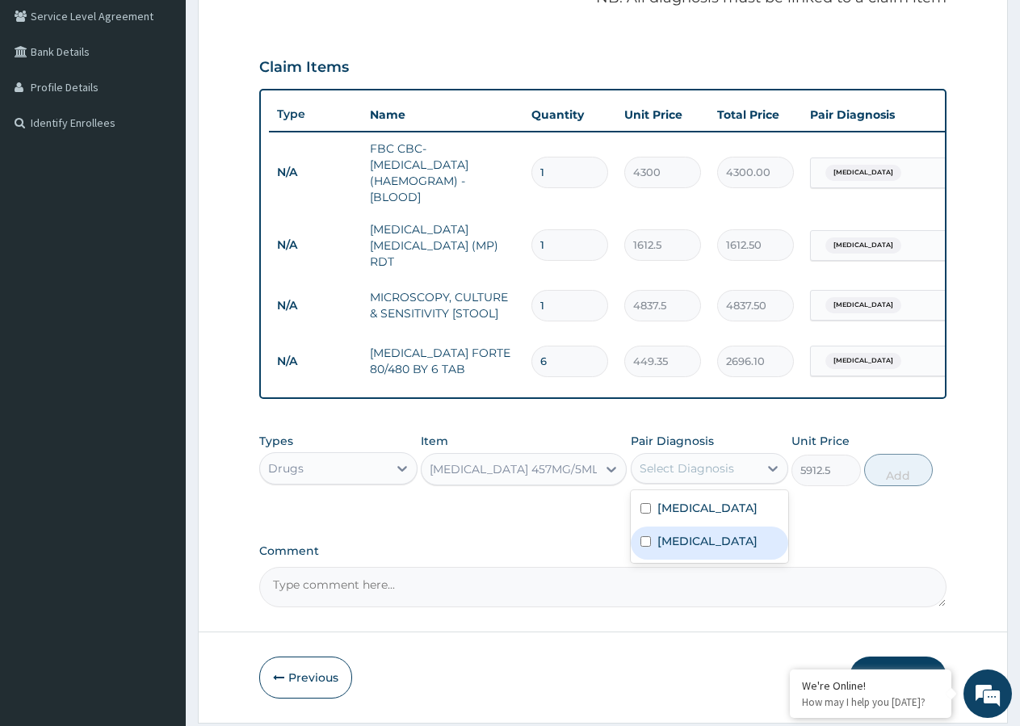
click at [646, 547] on input "checkbox" at bounding box center [645, 541] width 10 height 10
checkbox input "true"
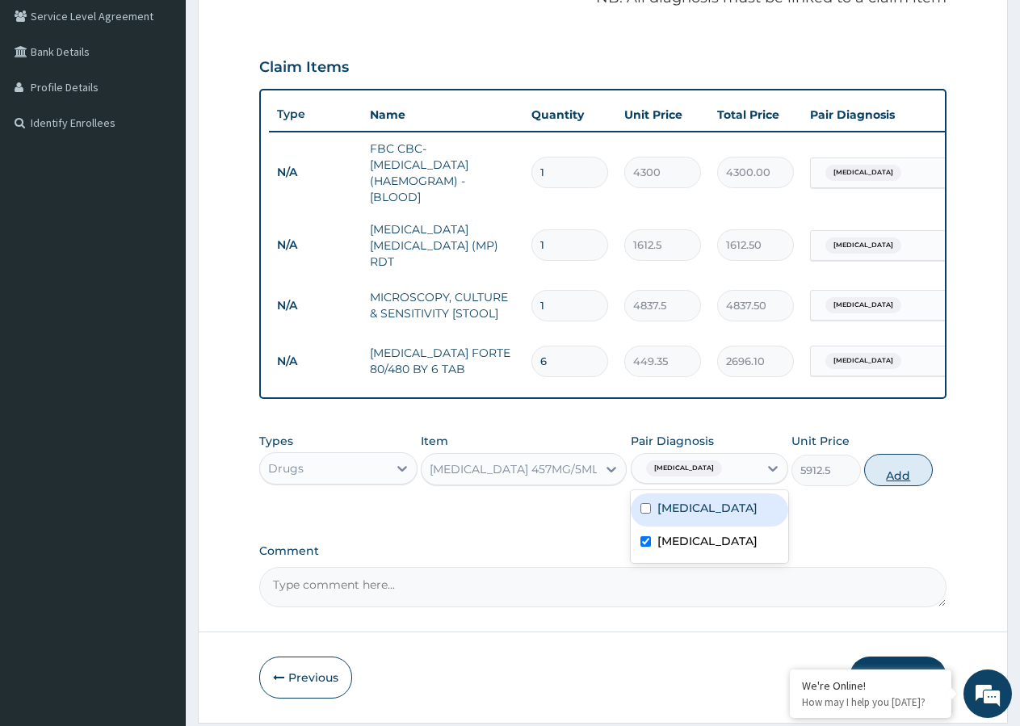
click at [898, 480] on button "Add" at bounding box center [898, 470] width 69 height 32
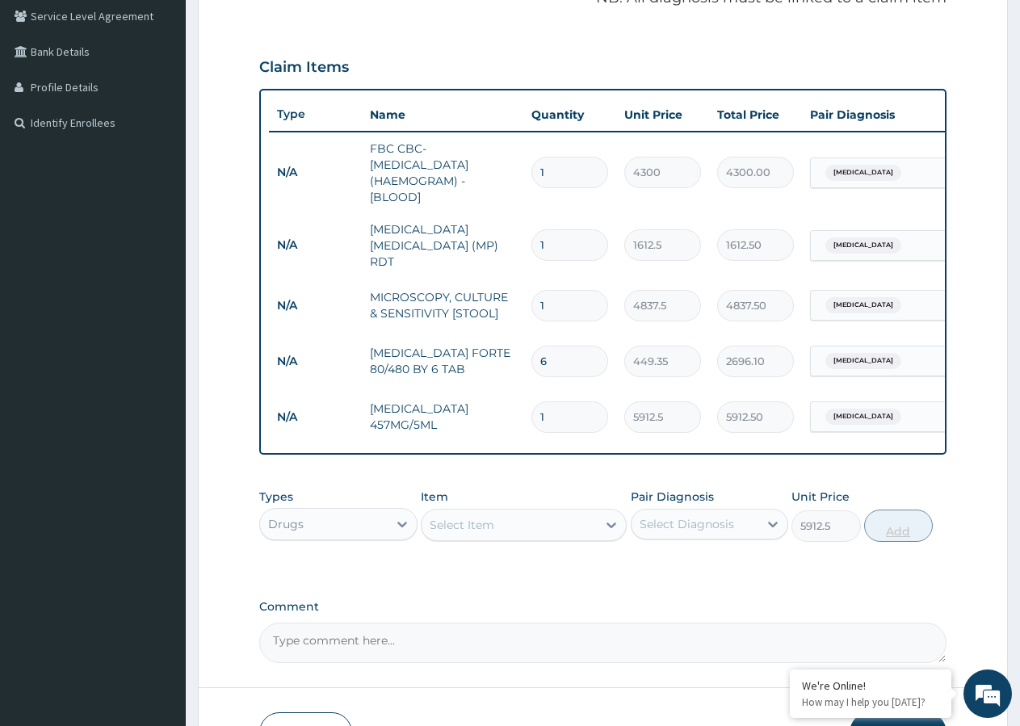
type input "0"
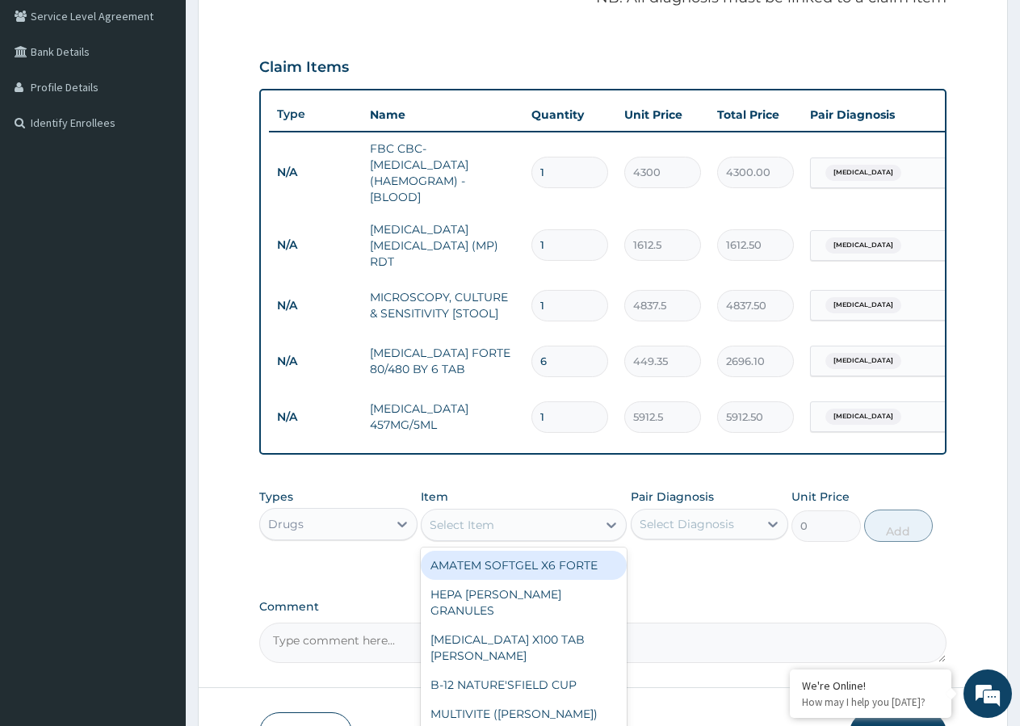
click at [530, 538] on div "Select Item" at bounding box center [508, 525] width 175 height 26
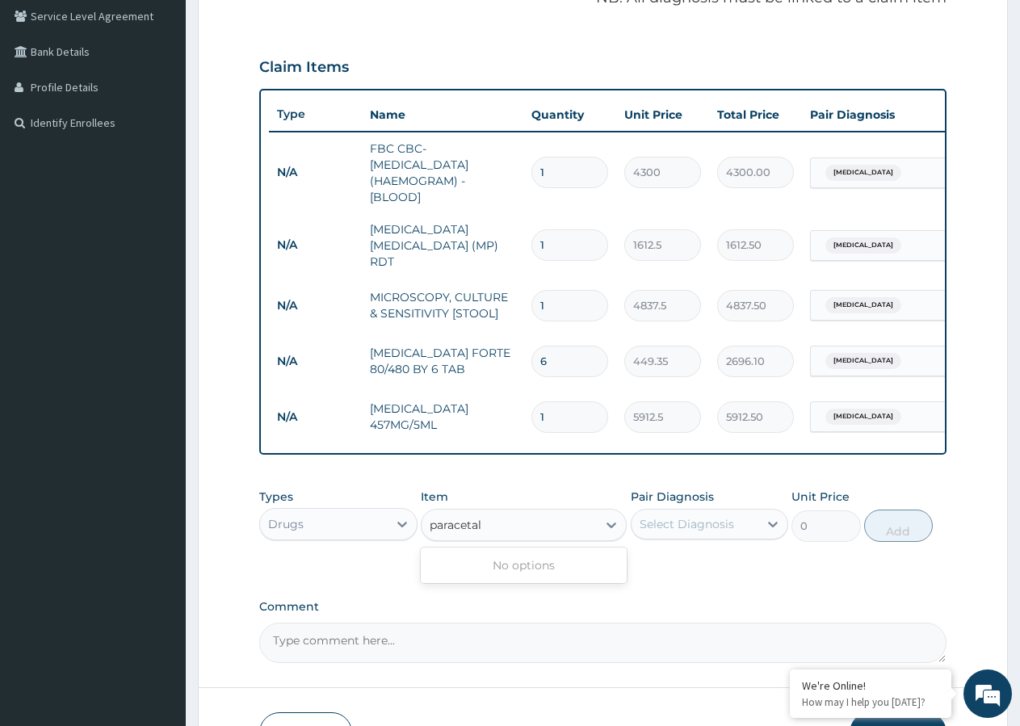
type input "paraceta"
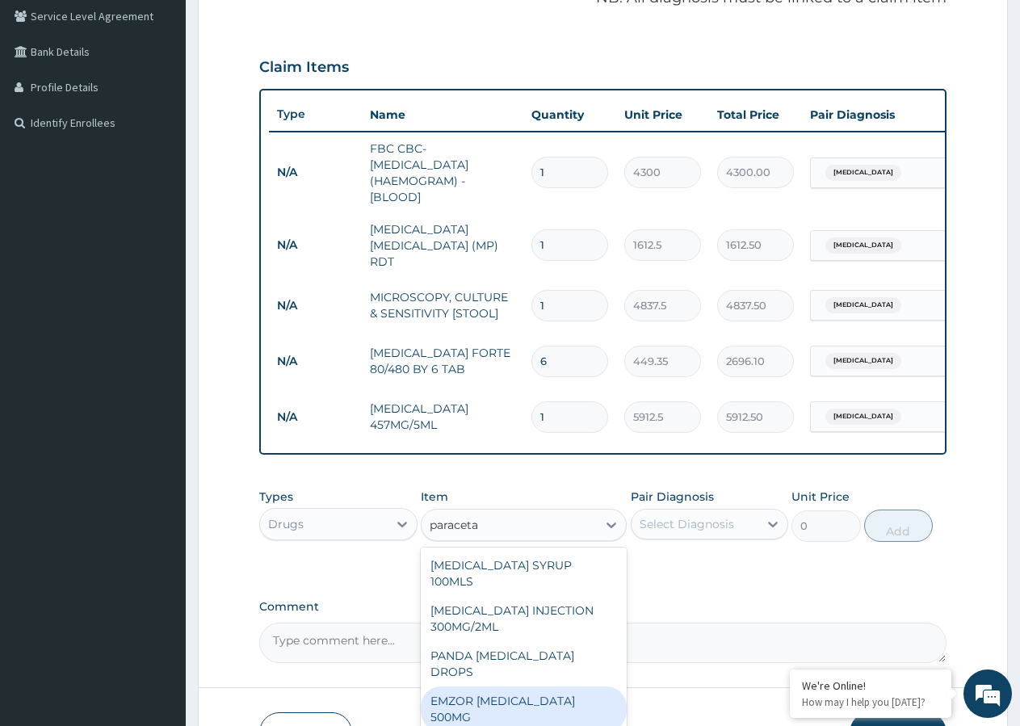
click at [526, 686] on div "EMZOR [MEDICAL_DATA] 500MG" at bounding box center [524, 708] width 206 height 45
type input "23.65"
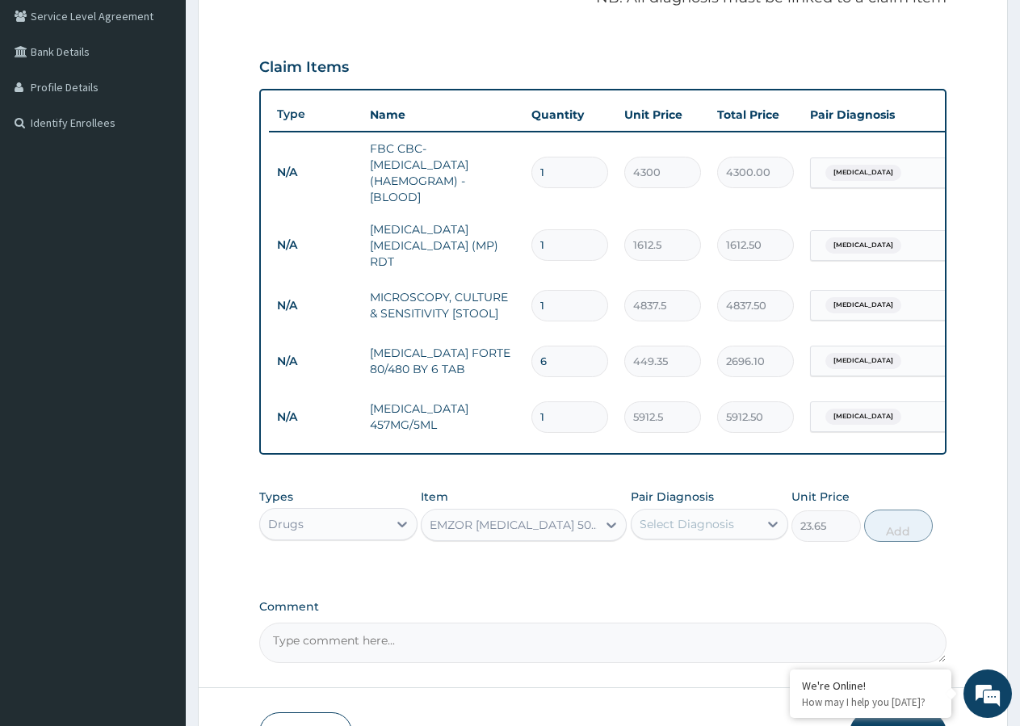
click at [709, 529] on div "Select Diagnosis" at bounding box center [686, 524] width 94 height 16
click at [647, 602] on input "checkbox" at bounding box center [645, 597] width 10 height 10
checkbox input "true"
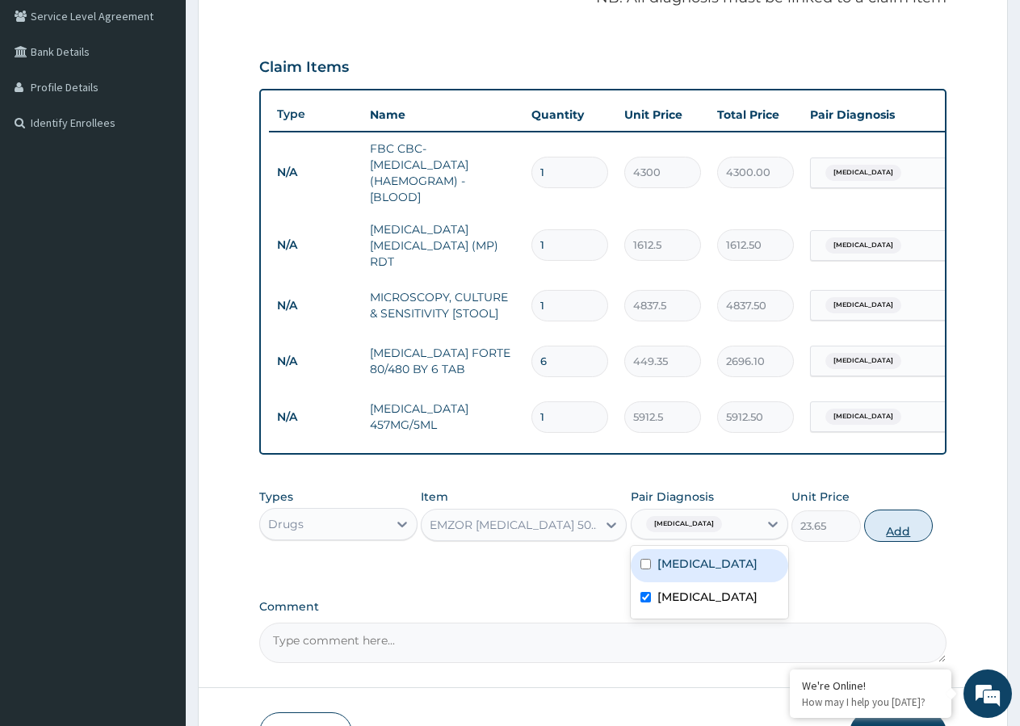
click at [894, 529] on button "Add" at bounding box center [898, 525] width 69 height 32
type input "0"
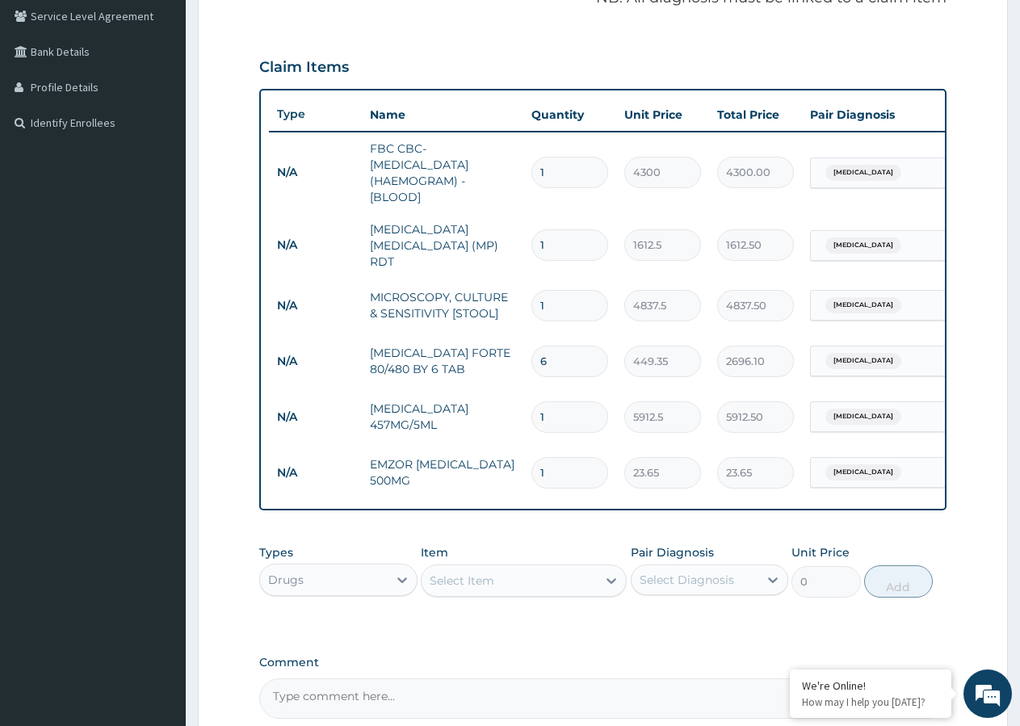
type input "15"
type input "354.75"
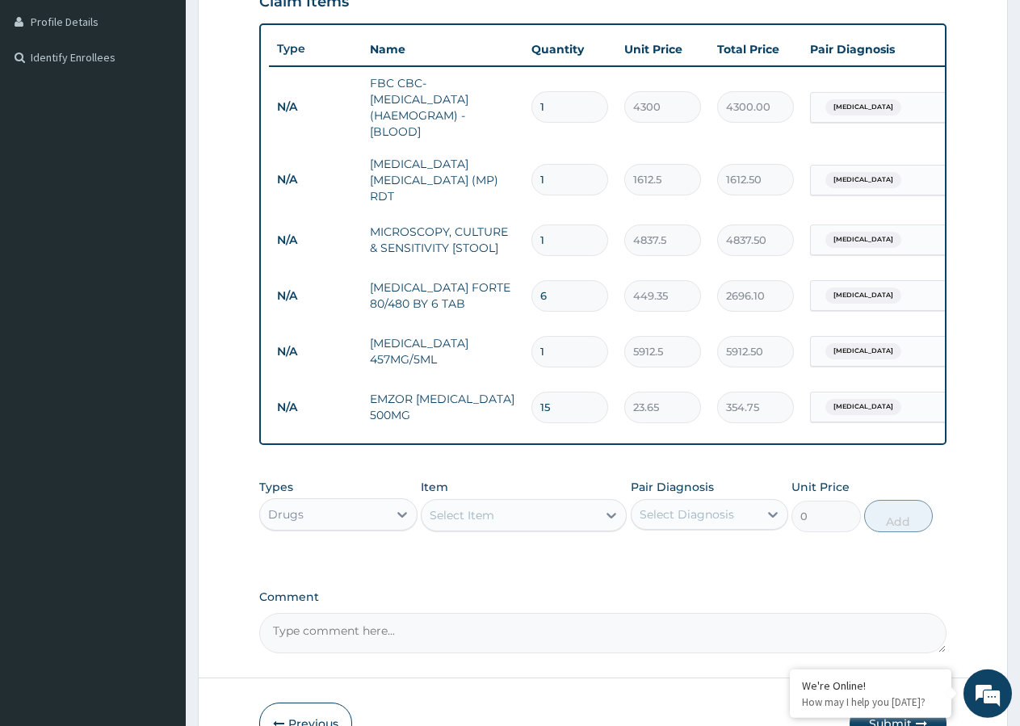
scroll to position [505, 0]
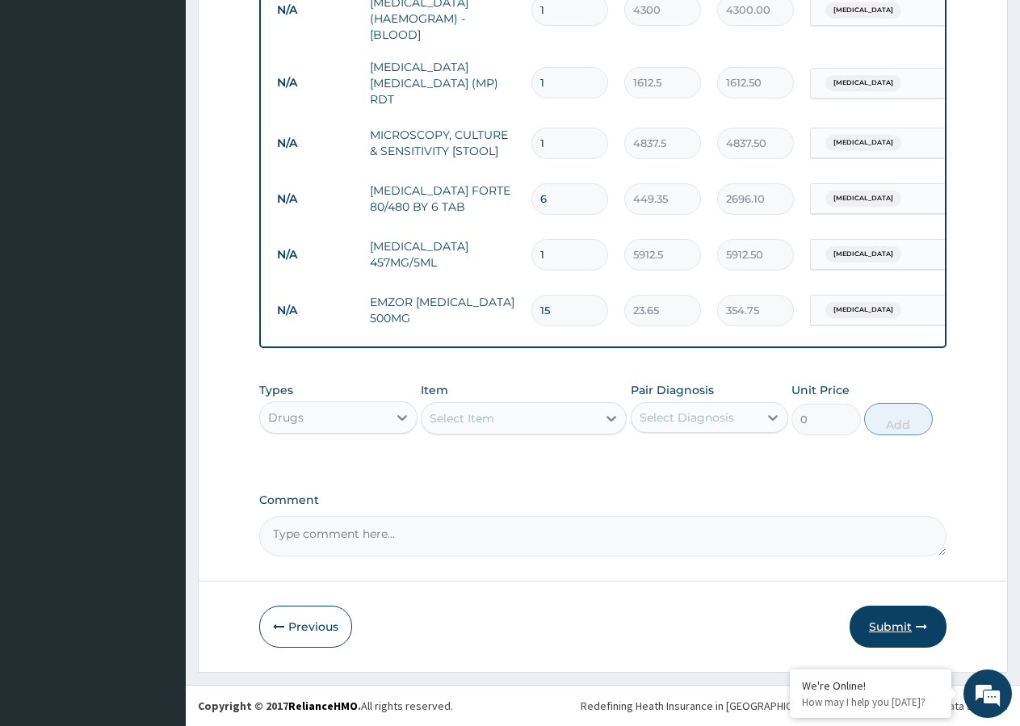
type input "15"
click at [887, 625] on button "Submit" at bounding box center [897, 626] width 97 height 42
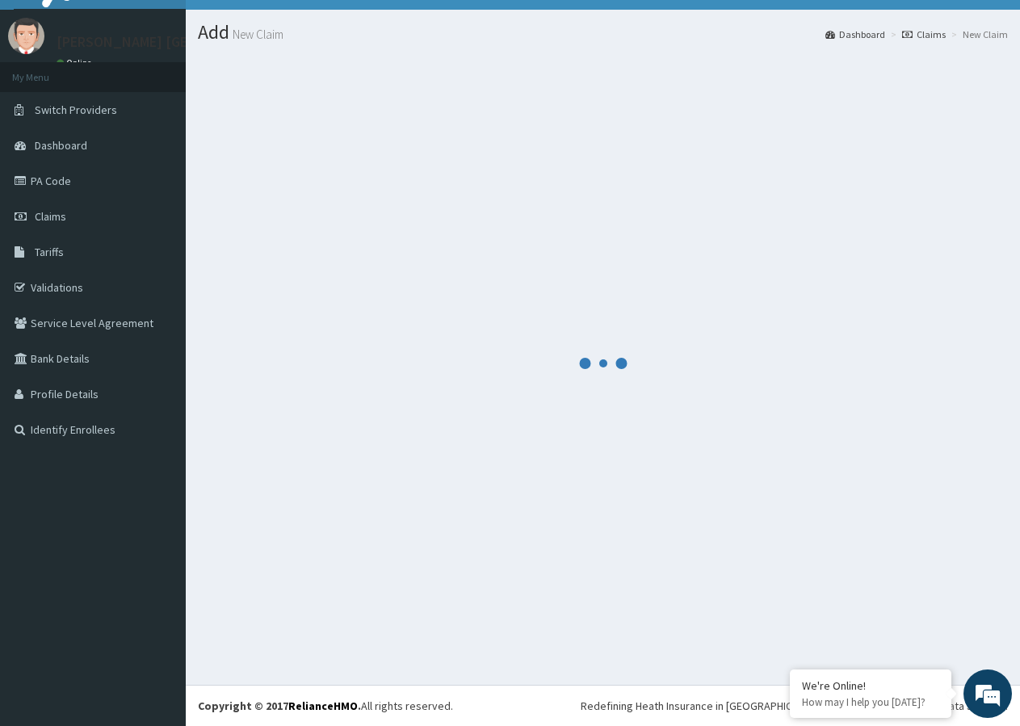
scroll to position [31, 0]
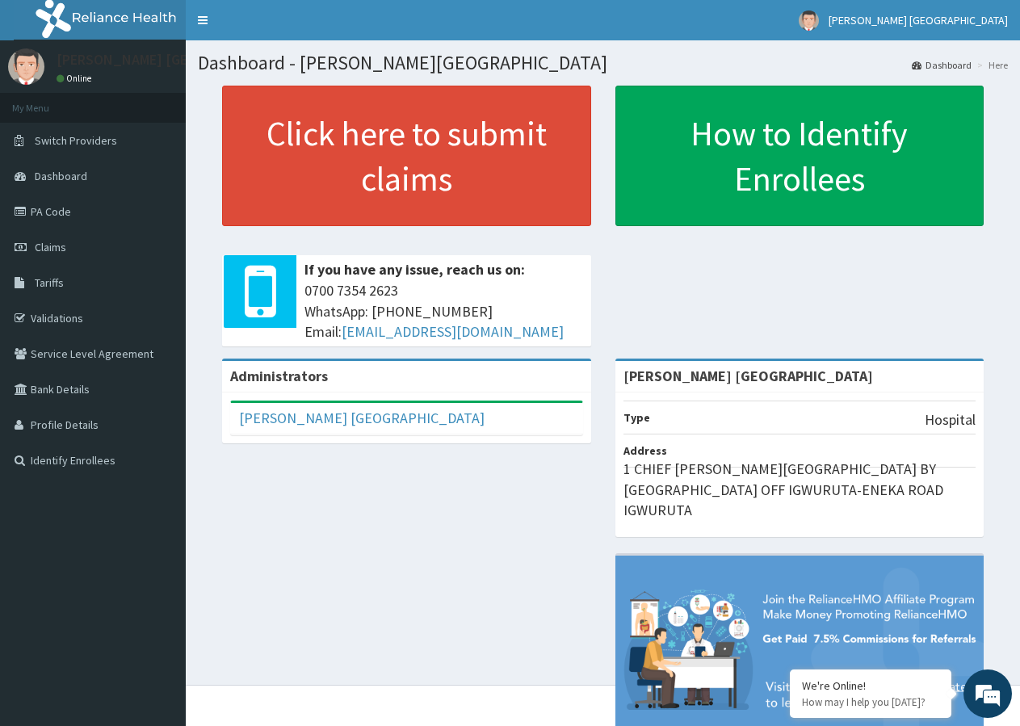
click at [664, 274] on div "Click here to submit claims If you have any issue, reach us on: 0700 7354 2623 …" at bounding box center [603, 222] width 810 height 273
